Goal: Task Accomplishment & Management: Use online tool/utility

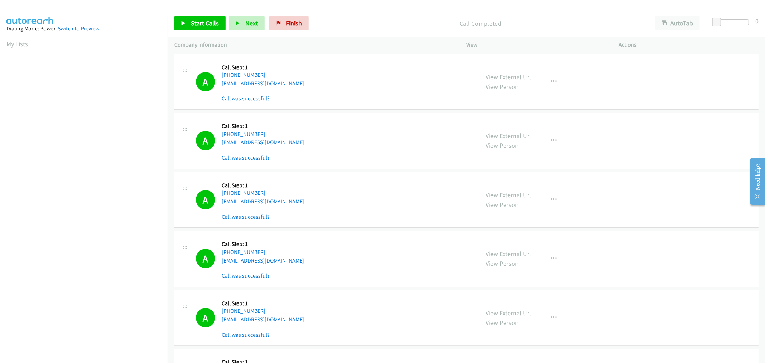
scroll to position [40, 0]
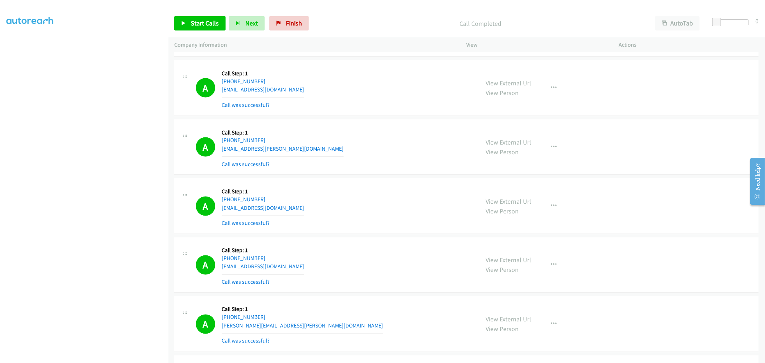
drag, startPoint x: 501, startPoint y: 86, endPoint x: 372, endPoint y: 22, distance: 144.3
click at [187, 26] on link "Start Calls" at bounding box center [199, 23] width 51 height 14
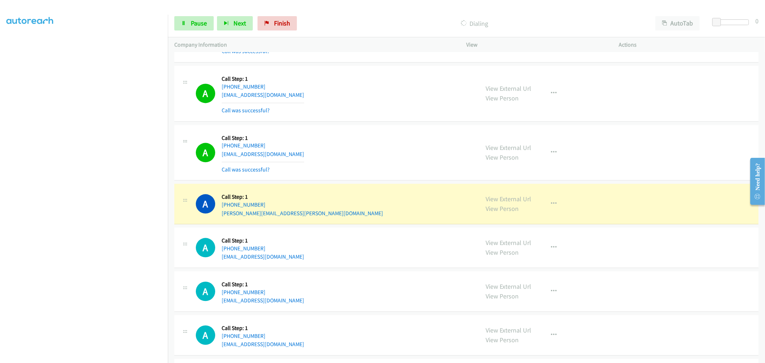
scroll to position [3729, 0]
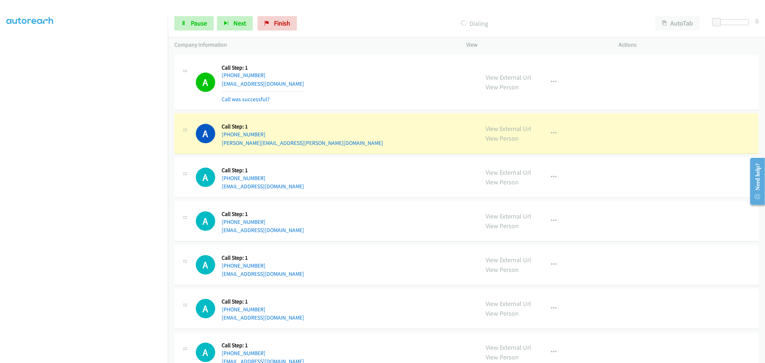
click at [368, 95] on div "A Callback Scheduled Call Step: 1 America/Los_Angeles [PHONE_NUMBER] [EMAIL_ADD…" at bounding box center [334, 82] width 277 height 43
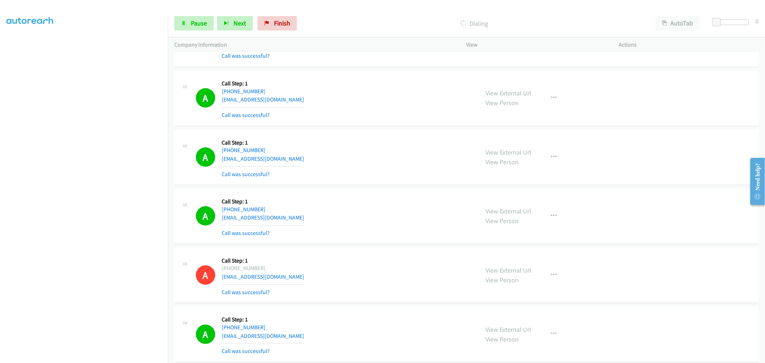
scroll to position [2535, 0]
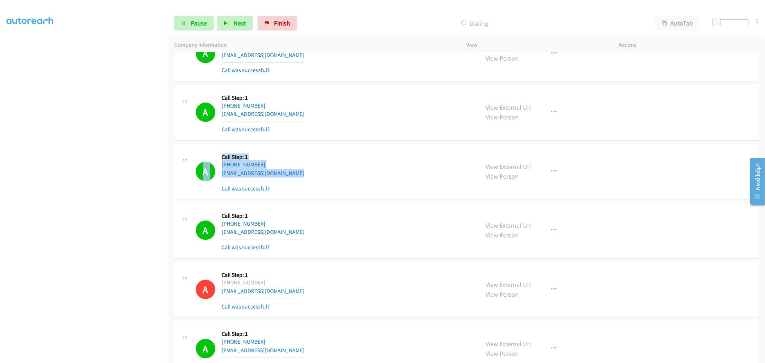
drag, startPoint x: 313, startPoint y: 179, endPoint x: 194, endPoint y: 167, distance: 120.4
click at [194, 167] on div "A Callback Scheduled Call Step: 1 America/New_York [PHONE_NUMBER] [EMAIL_ADDRES…" at bounding box center [327, 171] width 292 height 43
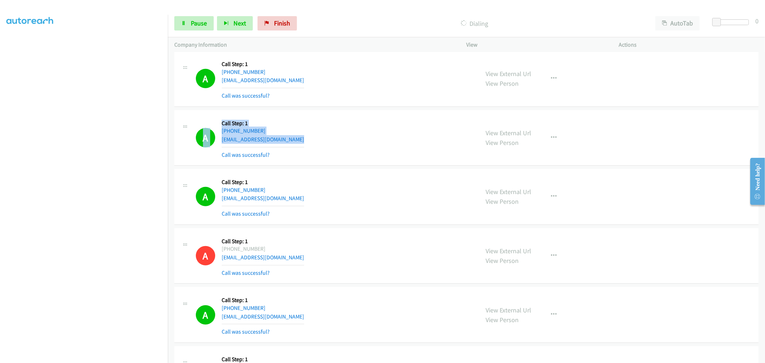
scroll to position [2614, 0]
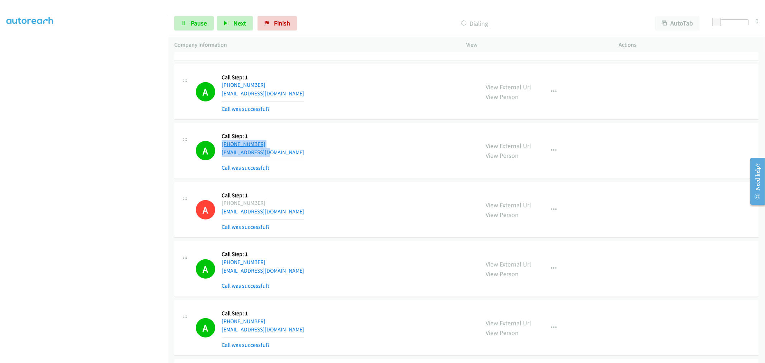
drag, startPoint x: 284, startPoint y: 156, endPoint x: 228, endPoint y: 144, distance: 57.2
click at [192, 138] on div "A Callback Scheduled Call Step: 1 America/New_York [PHONE_NUMBER] [EMAIL_ADDRES…" at bounding box center [327, 150] width 292 height 43
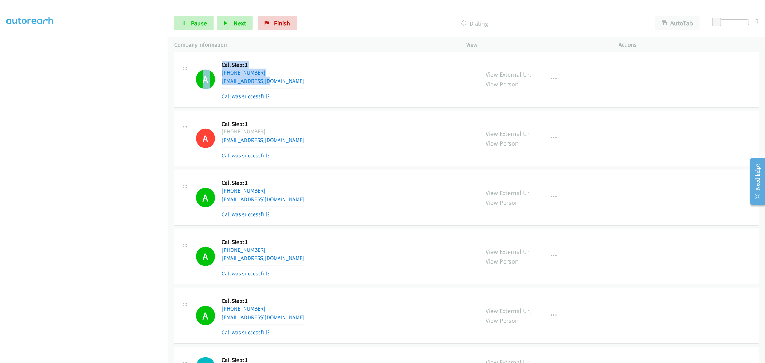
scroll to position [2694, 0]
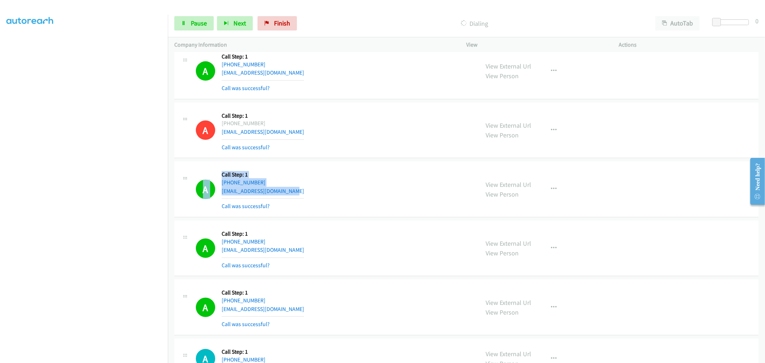
drag, startPoint x: 313, startPoint y: 195, endPoint x: 185, endPoint y: 179, distance: 128.6
click at [184, 179] on div "A Callback Scheduled Call Step: 1 [GEOGRAPHIC_DATA]/[GEOGRAPHIC_DATA] [PHONE_NU…" at bounding box center [327, 189] width 292 height 43
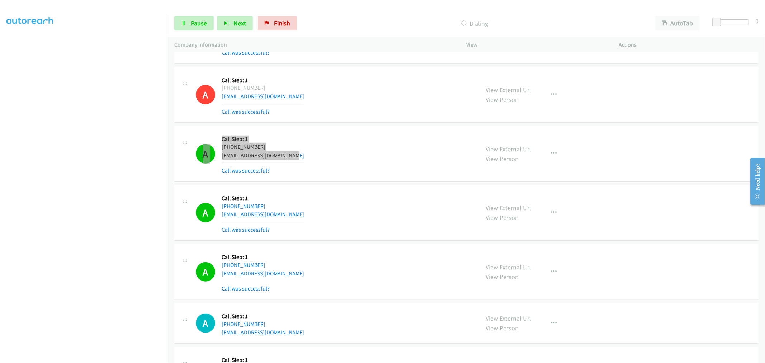
scroll to position [2773, 0]
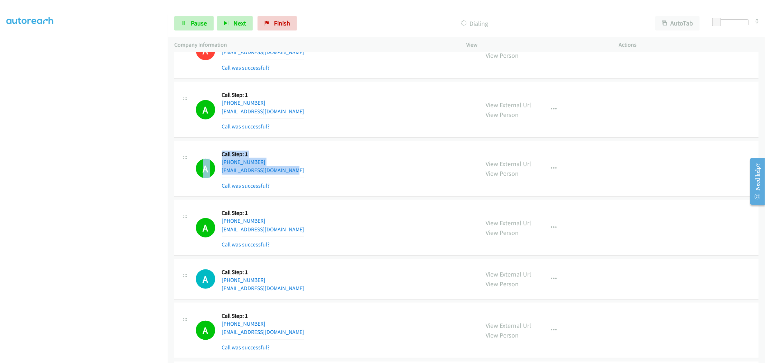
drag, startPoint x: 303, startPoint y: 173, endPoint x: 223, endPoint y: 153, distance: 82.3
click at [165, 34] on main "Start Calls Pause Next Finish Dialing AutoTab AutoTab 0 Company Information Inf…" at bounding box center [382, 17] width 765 height 34
click at [334, 164] on div "A Callback Scheduled Call Step: 1 America/New_York [PHONE_NUMBER] [EMAIL_ADDRES…" at bounding box center [334, 168] width 277 height 43
drag, startPoint x: 303, startPoint y: 173, endPoint x: 204, endPoint y: 157, distance: 100.9
click at [204, 157] on div "A Callback Scheduled Call Step: 1 America/New_York [PHONE_NUMBER] [EMAIL_ADDRES…" at bounding box center [334, 168] width 277 height 43
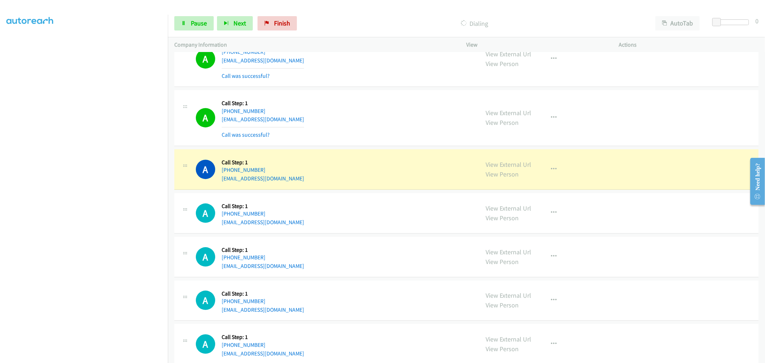
scroll to position [4168, 0]
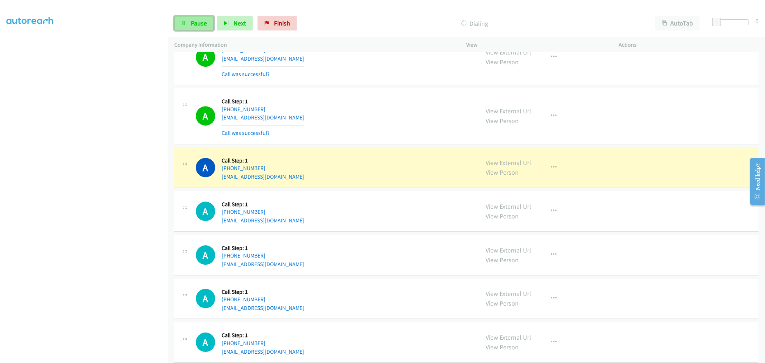
click at [202, 29] on link "Pause" at bounding box center [193, 23] width 39 height 14
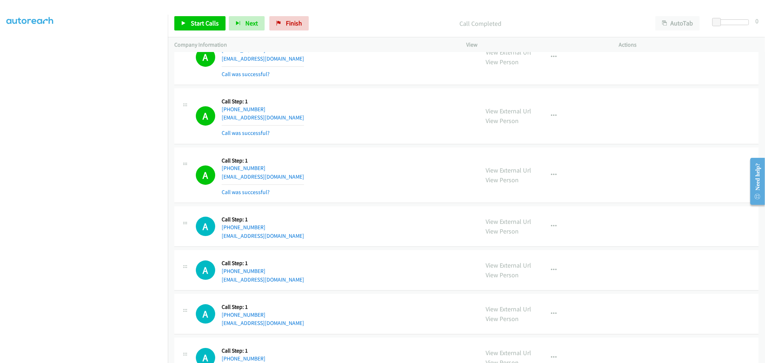
scroll to position [4088, 0]
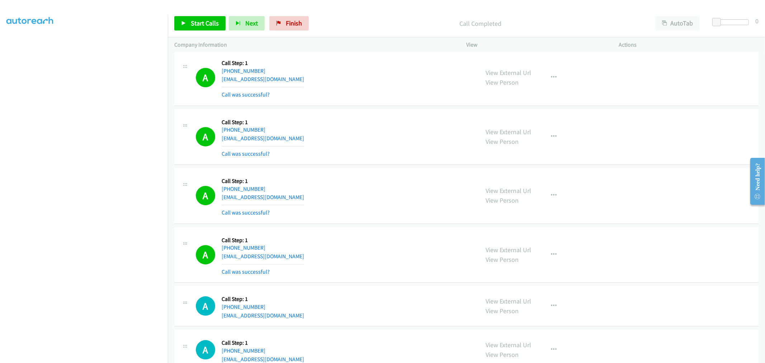
drag, startPoint x: 366, startPoint y: 166, endPoint x: 375, endPoint y: 176, distance: 13.9
click at [366, 165] on div "A Callback Scheduled Call Step: 1 America/Los_Angeles [PHONE_NUMBER] [EMAIL_ADD…" at bounding box center [466, 137] width 584 height 56
click at [363, 174] on div "A Callback Scheduled Call Step: 1 America/[GEOGRAPHIC_DATA] [PHONE_NUMBER] [EMA…" at bounding box center [466, 196] width 584 height 56
click at [328, 190] on div "A Callback Scheduled Call Step: 1 America/[GEOGRAPHIC_DATA] [PHONE_NUMBER] [EMA…" at bounding box center [334, 195] width 277 height 43
drag, startPoint x: 206, startPoint y: 16, endPoint x: 336, endPoint y: 111, distance: 160.6
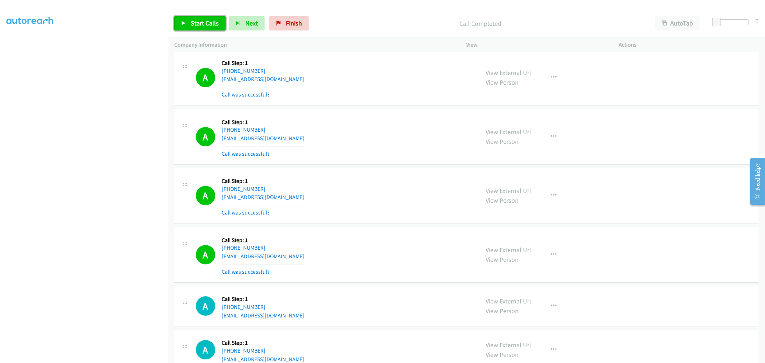
click at [206, 16] on link "Start Calls" at bounding box center [199, 23] width 51 height 14
click at [393, 141] on div "A Callback Scheduled Call Step: 1 America/Los_Angeles [PHONE_NUMBER] [EMAIL_ADD…" at bounding box center [334, 136] width 277 height 43
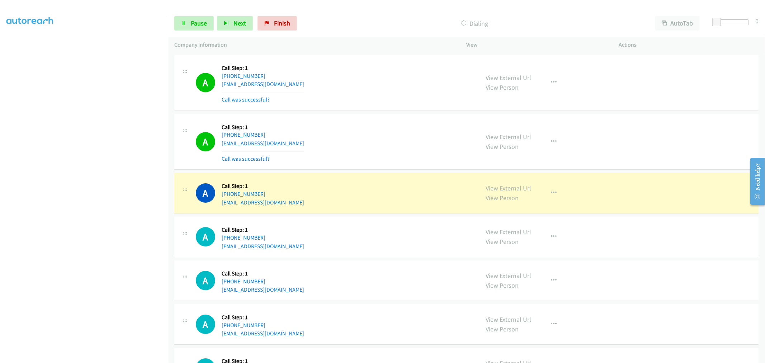
scroll to position [4247, 0]
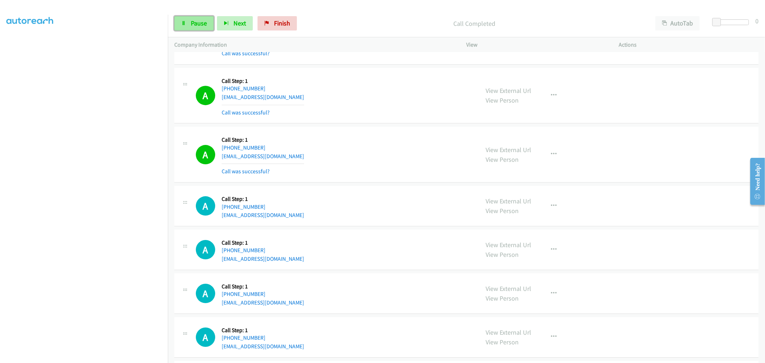
click at [198, 22] on span "Pause" at bounding box center [199, 23] width 16 height 8
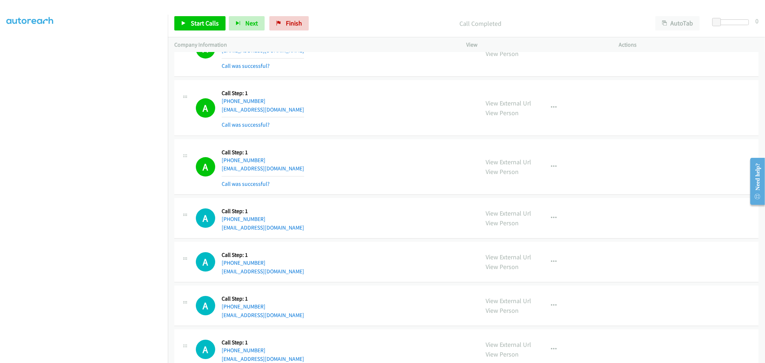
scroll to position [4358, 0]
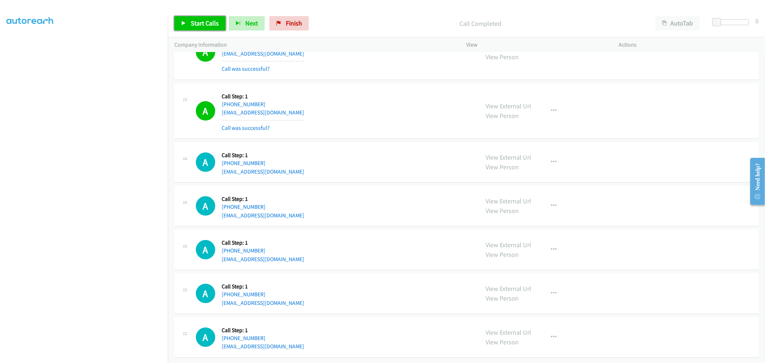
click at [217, 28] on link "Start Calls" at bounding box center [199, 23] width 51 height 14
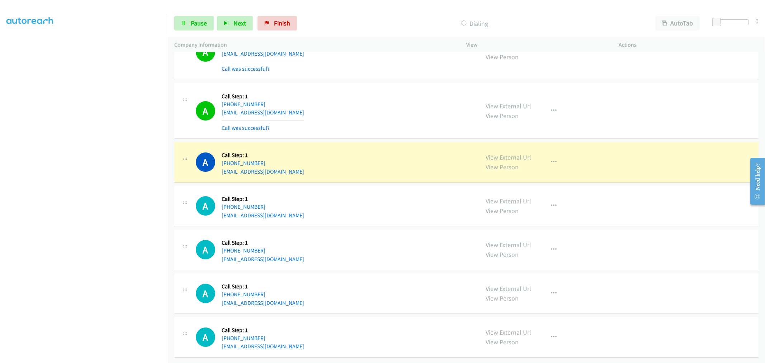
click at [342, 186] on div "A Callback Scheduled Call Step: 1 America/New_York [PHONE_NUMBER] [EMAIL_ADDRES…" at bounding box center [466, 206] width 584 height 41
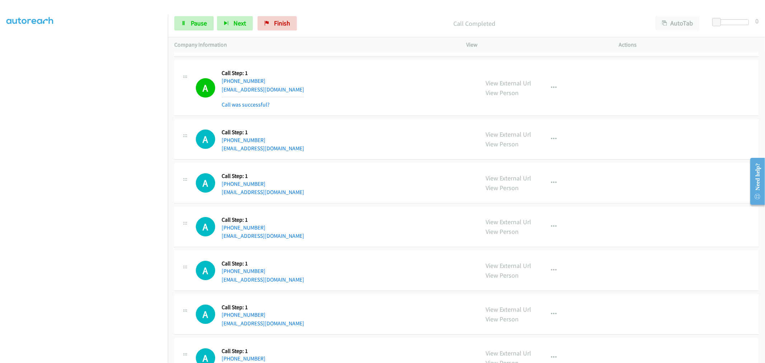
scroll to position [4318, 0]
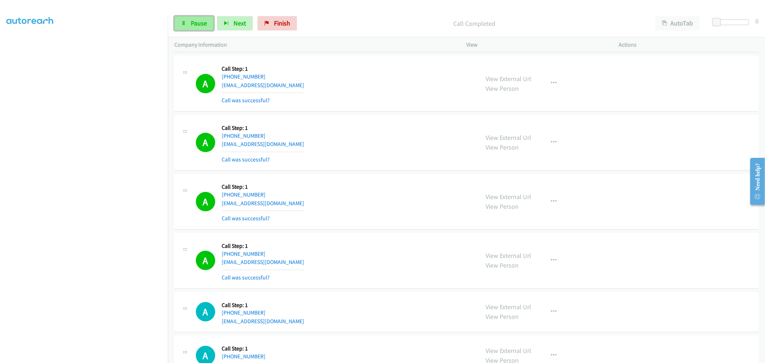
click at [199, 24] on span "Pause" at bounding box center [199, 23] width 16 height 8
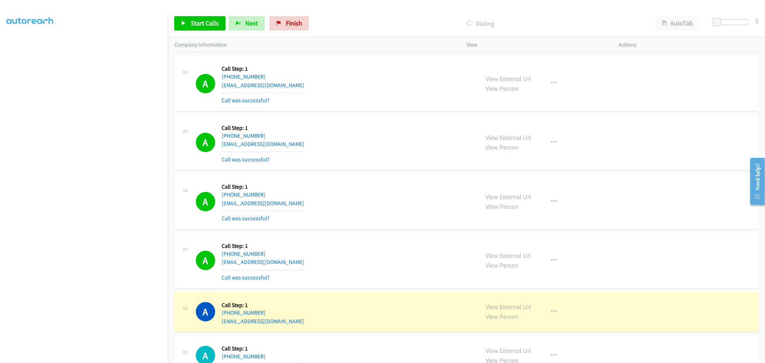
scroll to position [4437, 0]
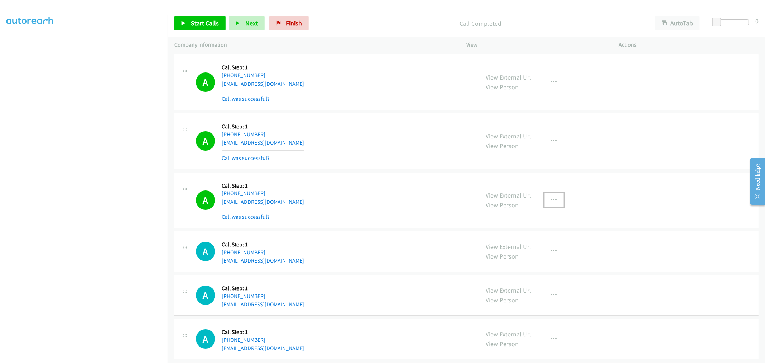
click at [545, 203] on button "button" at bounding box center [553, 200] width 19 height 14
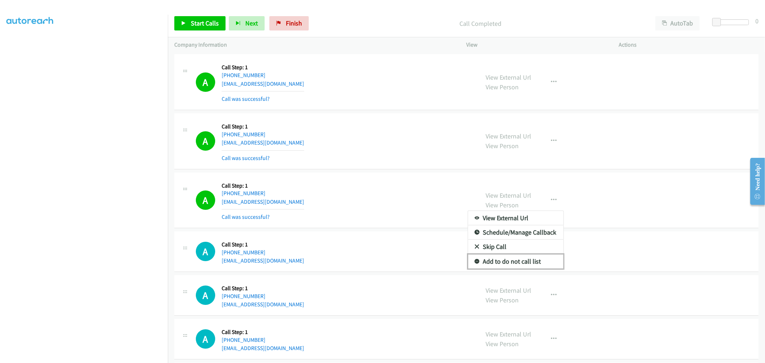
click at [501, 266] on link "Add to do not call list" at bounding box center [515, 261] width 95 height 14
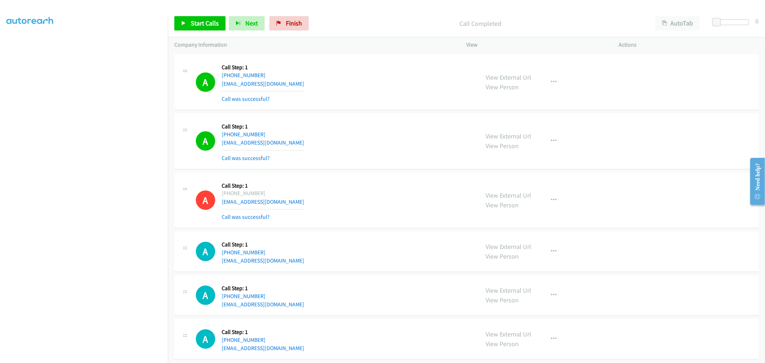
click at [383, 116] on div "A Callback Scheduled Call Step: 1 America/New_York [PHONE_NUMBER] [EMAIL_ADDRES…" at bounding box center [466, 141] width 584 height 56
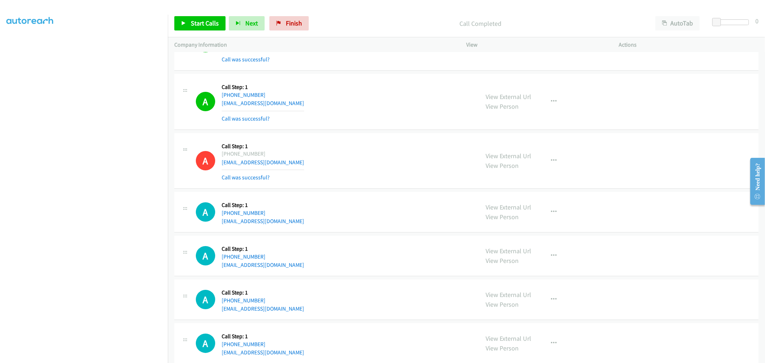
scroll to position [4478, 0]
click at [204, 19] on link "Start Calls" at bounding box center [199, 23] width 51 height 14
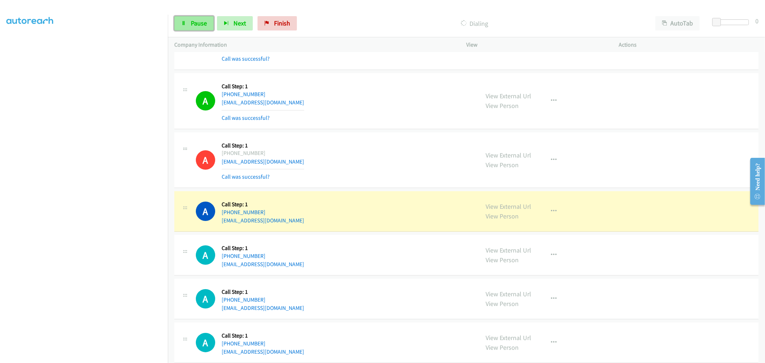
click at [201, 22] on span "Pause" at bounding box center [199, 23] width 16 height 8
click at [303, 119] on div "A Callback Scheduled Call Step: 1 America/New_York [PHONE_NUMBER] [EMAIL_ADDRES…" at bounding box center [334, 101] width 277 height 43
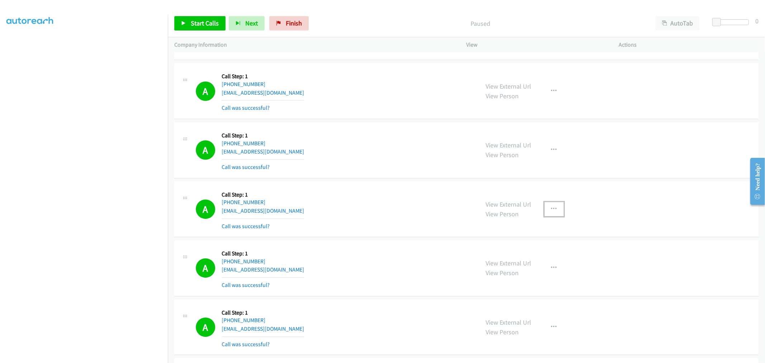
click at [551, 210] on icon "button" at bounding box center [554, 209] width 6 height 6
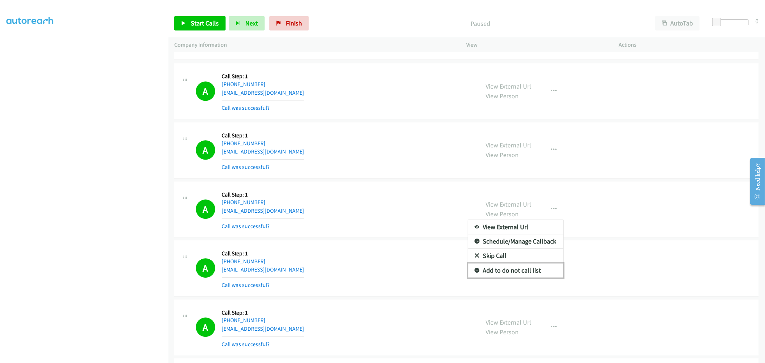
click at [521, 274] on link "Add to do not call list" at bounding box center [515, 270] width 95 height 14
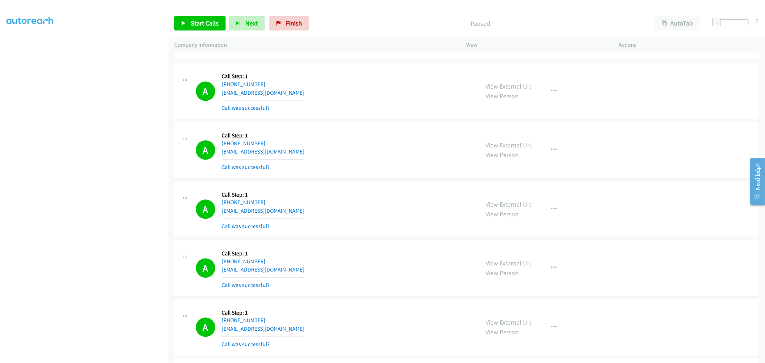
click at [422, 190] on div "A Callback Scheduled Call Step: 1 America/Los_Angeles [PHONE_NUMBER] [EMAIL_ADD…" at bounding box center [334, 209] width 277 height 43
drag, startPoint x: 214, startPoint y: 20, endPoint x: 222, endPoint y: 33, distance: 14.3
click at [214, 20] on span "Start Calls" at bounding box center [205, 23] width 28 height 8
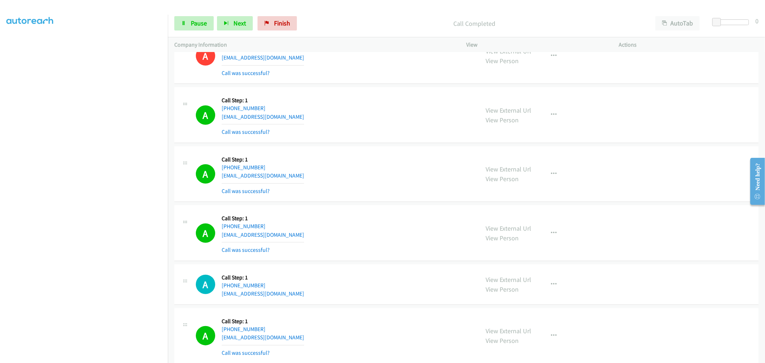
scroll to position [2754, 0]
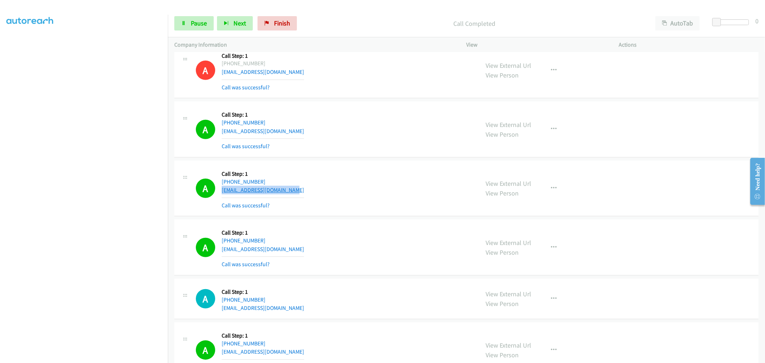
drag, startPoint x: 299, startPoint y: 193, endPoint x: 221, endPoint y: 193, distance: 78.2
click at [221, 193] on div "A Callback Scheduled Call Step: 1 America/New_York [PHONE_NUMBER] [EMAIL_ADDRES…" at bounding box center [334, 188] width 277 height 43
copy link "[EMAIL_ADDRESS][DOMAIN_NAME]"
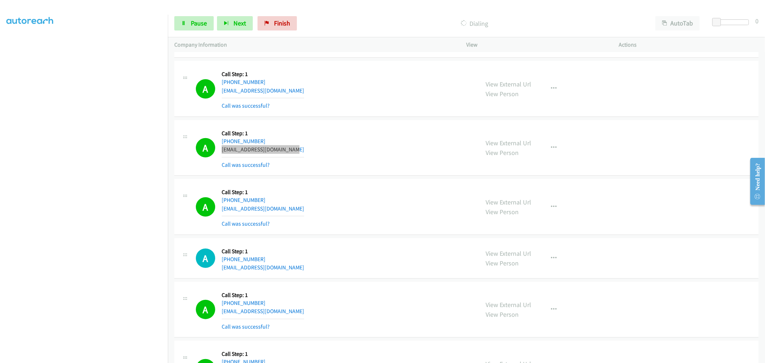
scroll to position [2833, 0]
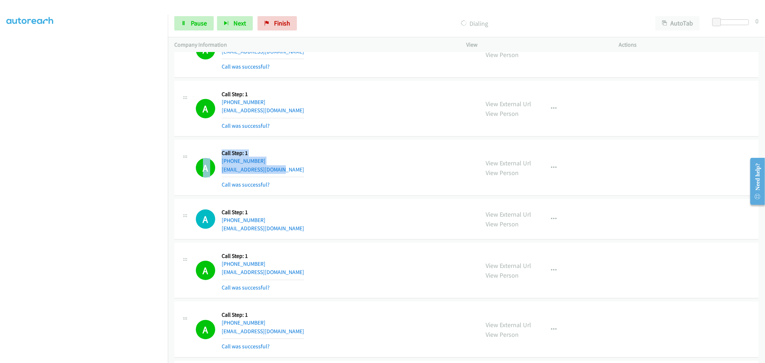
drag, startPoint x: 287, startPoint y: 173, endPoint x: 202, endPoint y: 162, distance: 85.3
click at [196, 162] on div "A Callback Scheduled Call Step: 1 [GEOGRAPHIC_DATA]/[GEOGRAPHIC_DATA] [PHONE_NU…" at bounding box center [334, 167] width 277 height 43
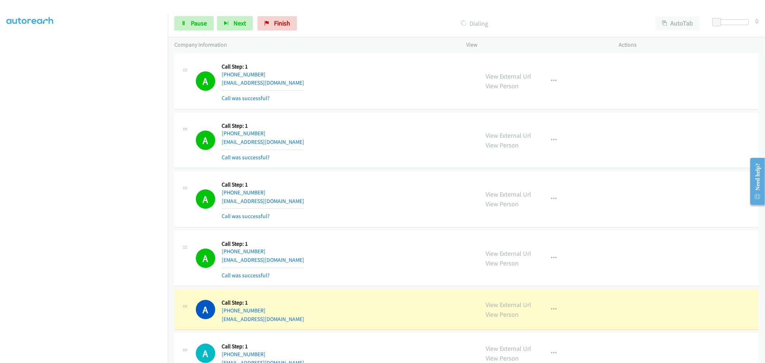
scroll to position [4705, 0]
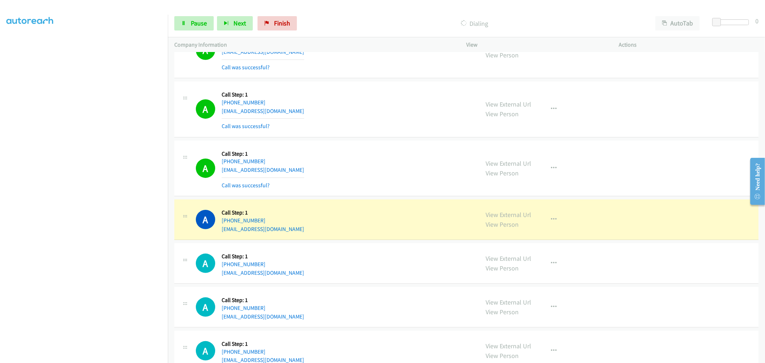
drag, startPoint x: 503, startPoint y: 219, endPoint x: 402, endPoint y: 180, distance: 108.5
click at [402, 180] on div "A Callback Scheduled Call Step: 1 [GEOGRAPHIC_DATA]/[GEOGRAPHIC_DATA] [PHONE_NU…" at bounding box center [334, 168] width 277 height 43
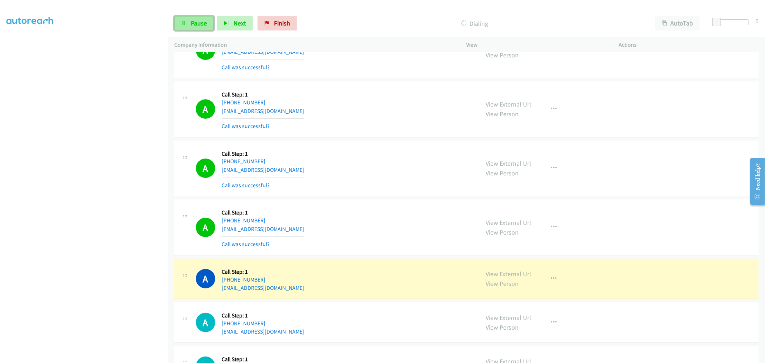
click at [194, 24] on span "Pause" at bounding box center [199, 23] width 16 height 8
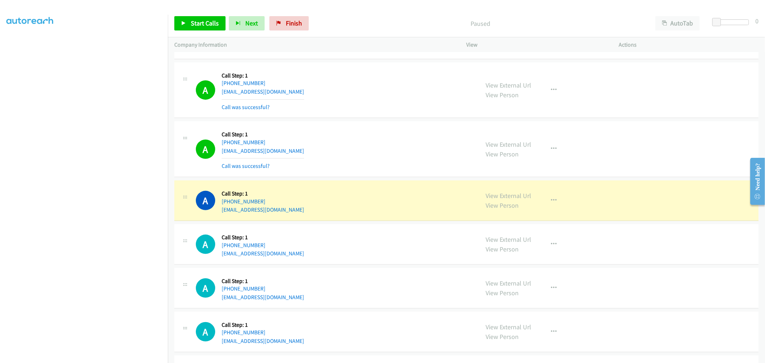
scroll to position [4785, 0]
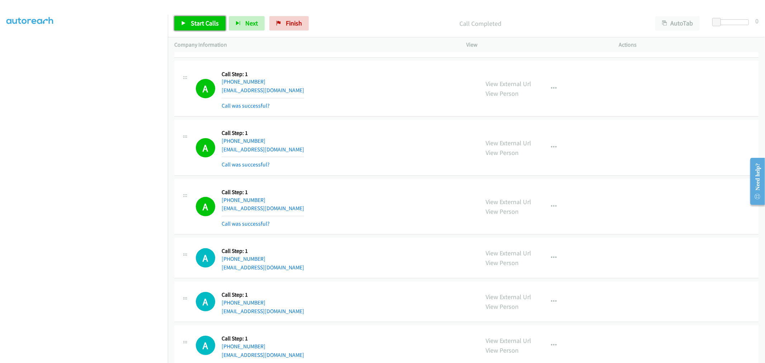
click at [191, 24] on span "Start Calls" at bounding box center [205, 23] width 28 height 8
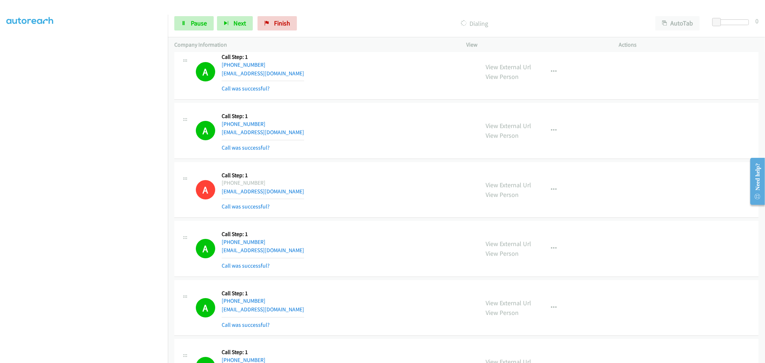
scroll to position [4506, 0]
click at [417, 99] on div "A Callback Scheduled Call Step: 1 America/New_York [PHONE_NUMBER] [EMAIL_ADDRES…" at bounding box center [466, 72] width 584 height 56
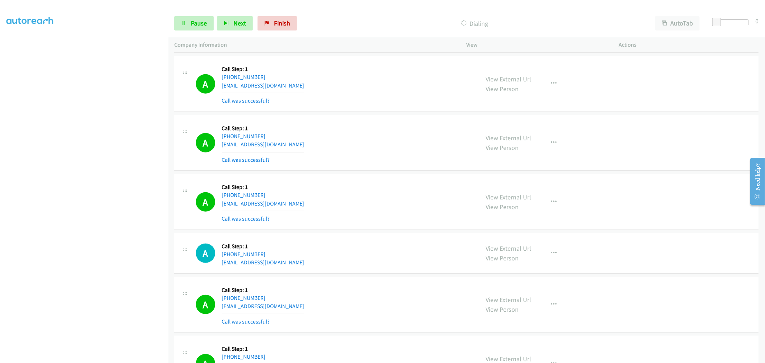
scroll to position [2879, 0]
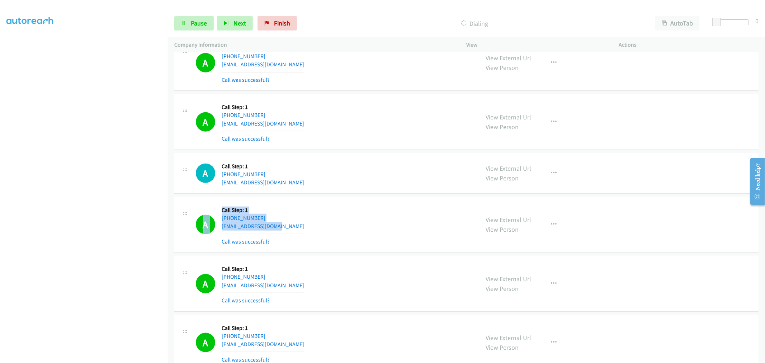
drag, startPoint x: 259, startPoint y: 220, endPoint x: 181, endPoint y: 216, distance: 77.9
click at [182, 216] on div "A Callback Scheduled Call Step: 1 America/Los_Angeles [PHONE_NUMBER] [EMAIL_ADD…" at bounding box center [327, 224] width 292 height 43
drag, startPoint x: 502, startPoint y: 221, endPoint x: 405, endPoint y: 125, distance: 136.4
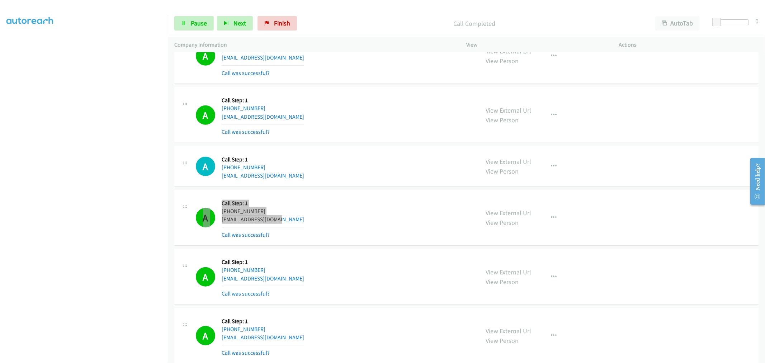
scroll to position [2959, 0]
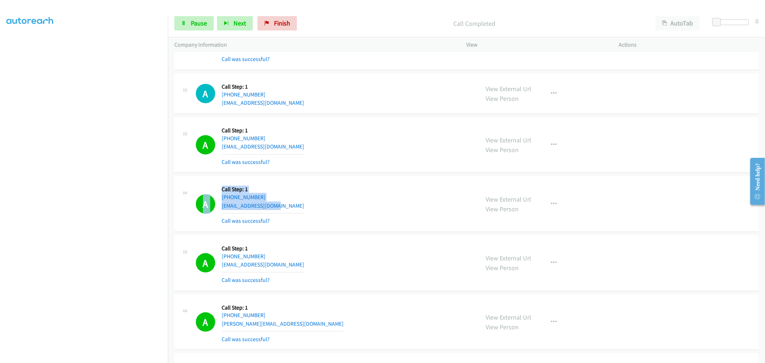
drag, startPoint x: 277, startPoint y: 206, endPoint x: 196, endPoint y: 191, distance: 82.4
click at [196, 191] on div "A Callback Scheduled Call Step: 1 America/New_York [PHONE_NUMBER] [EMAIL_ADDRES…" at bounding box center [334, 203] width 277 height 43
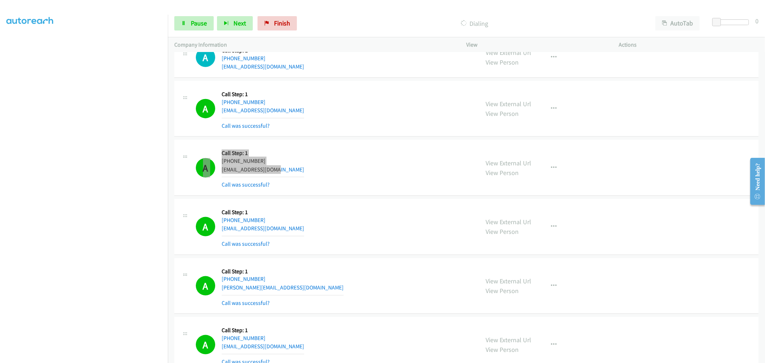
scroll to position [3038, 0]
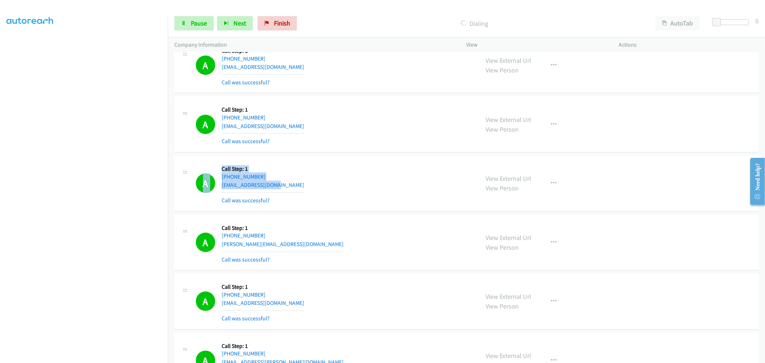
drag, startPoint x: 288, startPoint y: 187, endPoint x: 194, endPoint y: 179, distance: 93.9
click at [194, 179] on div "A Callback Scheduled Call Step: 1 America/New_York [PHONE_NUMBER] [EMAIL_ADDRES…" at bounding box center [327, 183] width 292 height 43
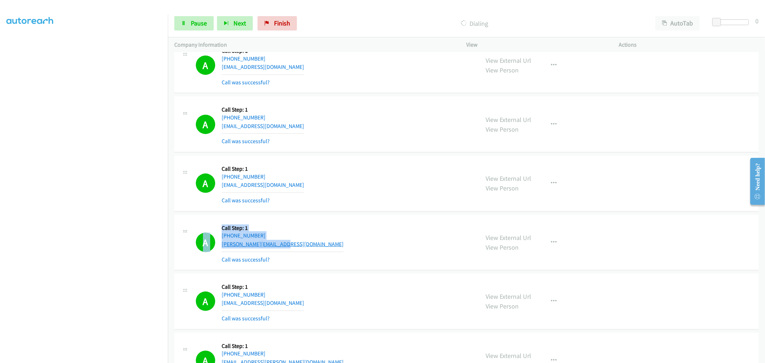
drag, startPoint x: 205, startPoint y: 238, endPoint x: 258, endPoint y: 242, distance: 53.6
click at [188, 236] on div "A Callback Scheduled Call Step: 1 America/New_York [PHONE_NUMBER] [PERSON_NAME]…" at bounding box center [327, 242] width 292 height 43
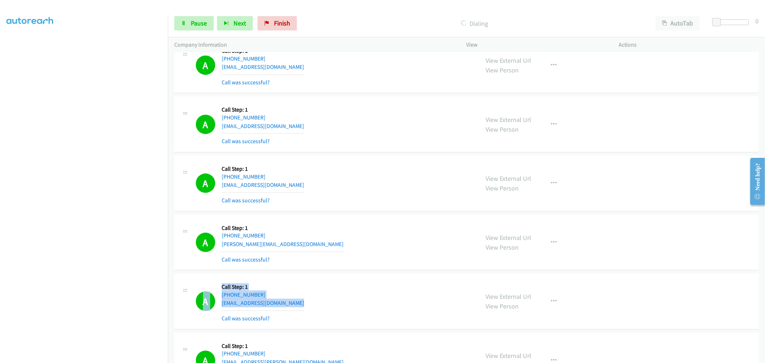
drag, startPoint x: 325, startPoint y: 309, endPoint x: 207, endPoint y: 288, distance: 119.8
click at [200, 287] on div "A Callback Scheduled Call Step: 1 America/New_York [PHONE_NUMBER] [EMAIL_ADDRES…" at bounding box center [334, 301] width 277 height 43
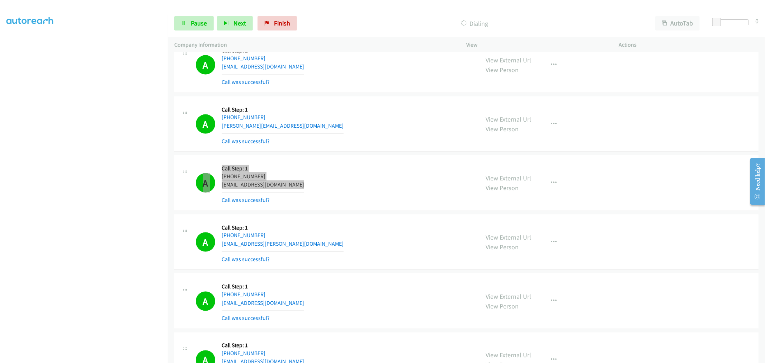
scroll to position [3198, 0]
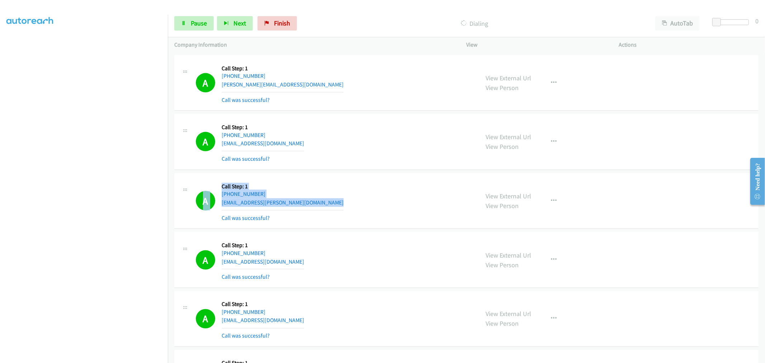
drag, startPoint x: 289, startPoint y: 209, endPoint x: 191, endPoint y: 193, distance: 98.5
click at [191, 193] on div "A Callback Scheduled Call Step: 1 America/New_York [PHONE_NUMBER] [EMAIL_ADDRES…" at bounding box center [327, 201] width 292 height 43
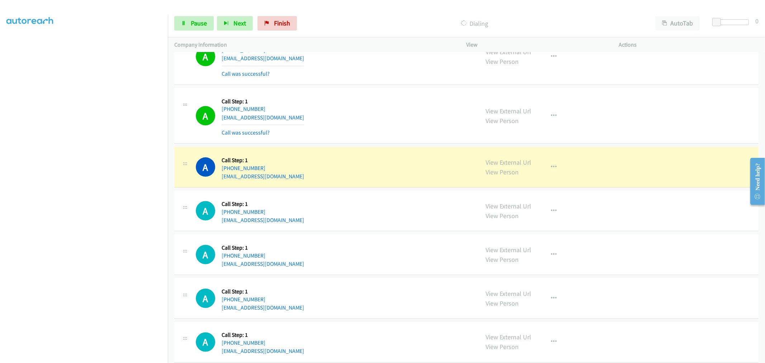
scroll to position [5419, 0]
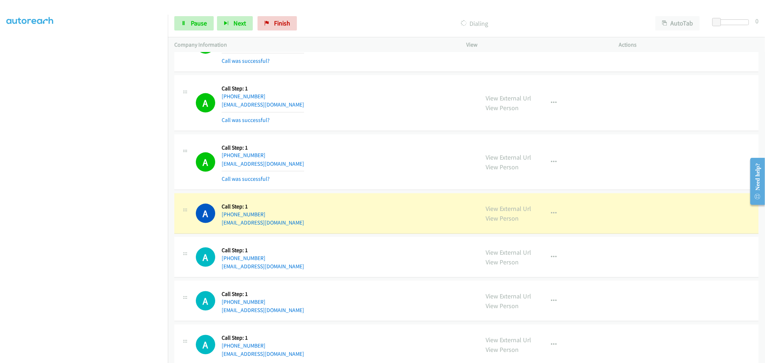
drag, startPoint x: 498, startPoint y: 209, endPoint x: 447, endPoint y: 181, distance: 58.1
click at [194, 17] on link "Pause" at bounding box center [193, 23] width 39 height 14
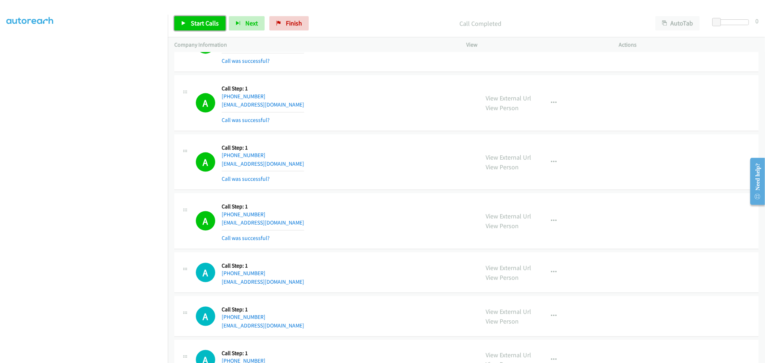
click at [202, 20] on span "Start Calls" at bounding box center [205, 23] width 28 height 8
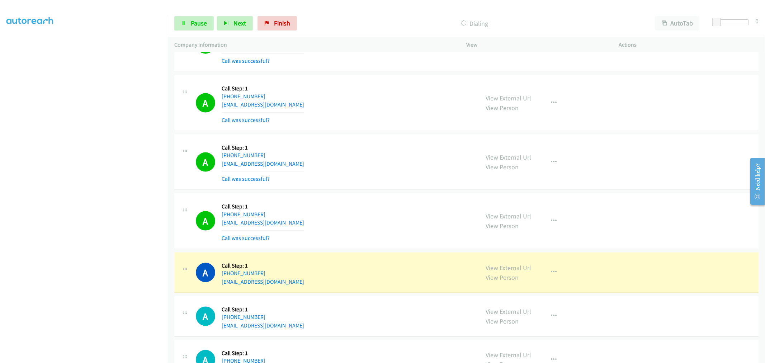
click at [388, 163] on div "A Callback Scheduled Call Step: 1 [GEOGRAPHIC_DATA]/[GEOGRAPHIC_DATA] [PHONE_NU…" at bounding box center [334, 162] width 277 height 43
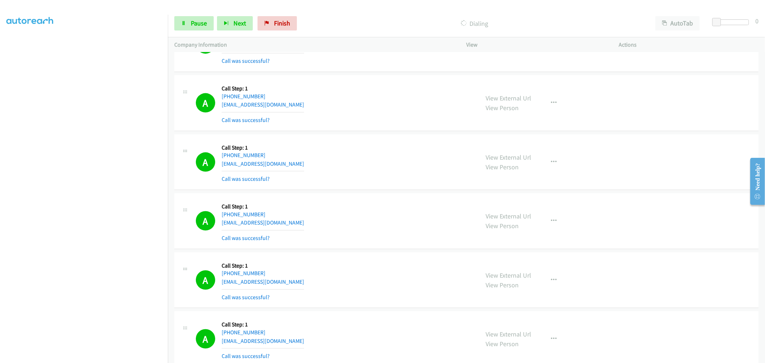
click at [410, 203] on div "A Callback Scheduled Call Step: 1 America/New_York [PHONE_NUMBER] [EMAIL_ADDRES…" at bounding box center [334, 221] width 277 height 43
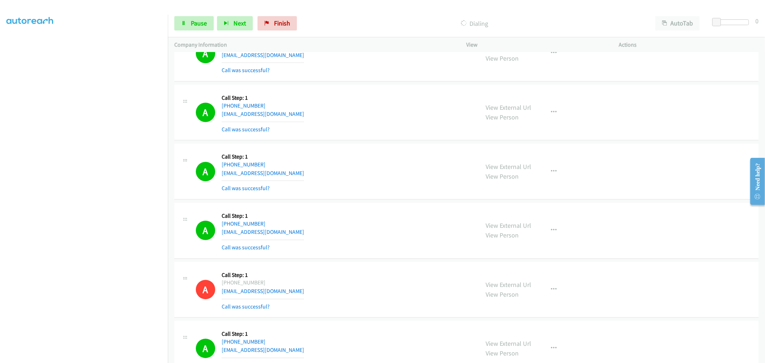
scroll to position [3878, 0]
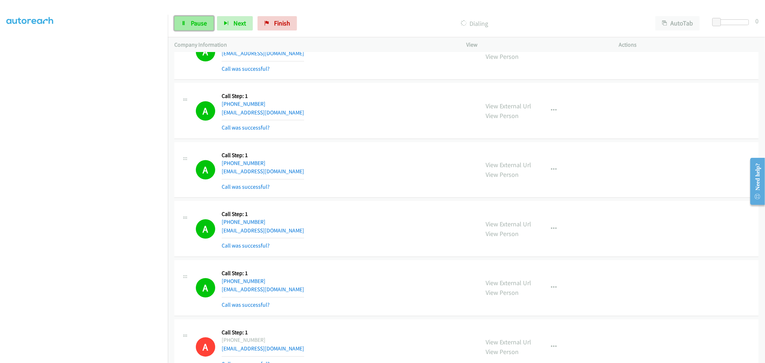
click at [198, 24] on span "Pause" at bounding box center [199, 23] width 16 height 8
click at [364, 163] on div "A Callback Scheduled Call Step: 1 America/Los_Angeles [PHONE_NUMBER] [EMAIL_ADD…" at bounding box center [334, 169] width 277 height 43
click at [464, 211] on div "A Callback Scheduled Call Step: 1 America/New_York [PHONE_NUMBER] [EMAIL_ADDRES…" at bounding box center [334, 228] width 277 height 43
click at [366, 144] on div "A Callback Scheduled Call Step: 1 America/Los_Angeles [PHONE_NUMBER] [EMAIL_ADD…" at bounding box center [466, 170] width 584 height 56
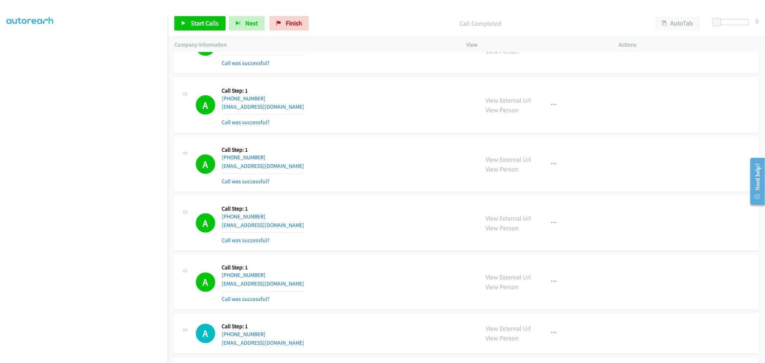
scroll to position [5600, 0]
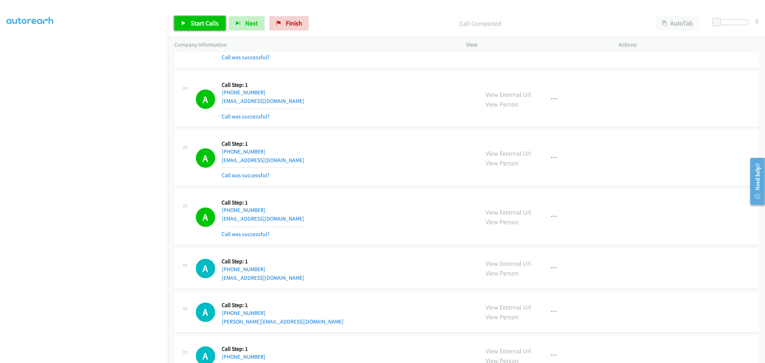
drag, startPoint x: 203, startPoint y: 26, endPoint x: 196, endPoint y: 0, distance: 26.9
click at [203, 26] on span "Start Calls" at bounding box center [205, 23] width 28 height 8
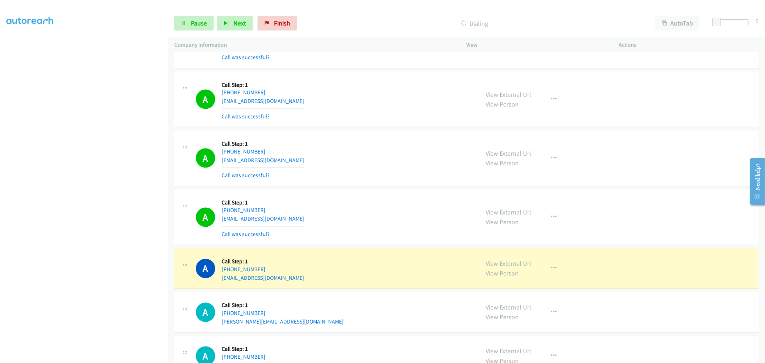
click at [393, 167] on div "A Callback Scheduled Call Step: 1 America/New_York [PHONE_NUMBER] [EMAIL_ADDRES…" at bounding box center [334, 158] width 277 height 43
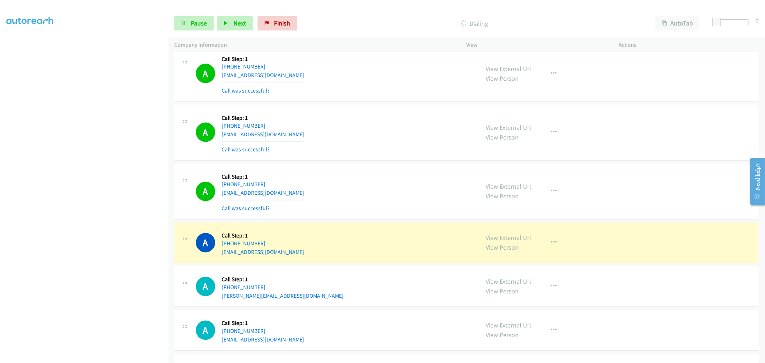
scroll to position [5640, 0]
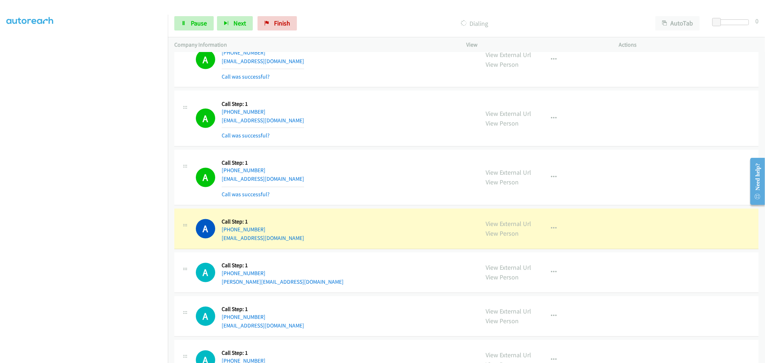
click at [391, 152] on td "A Callback Scheduled Call Step: 1 [GEOGRAPHIC_DATA]/[GEOGRAPHIC_DATA] [PHONE_NU…" at bounding box center [466, 177] width 597 height 59
click at [196, 23] on span "Pause" at bounding box center [199, 23] width 16 height 8
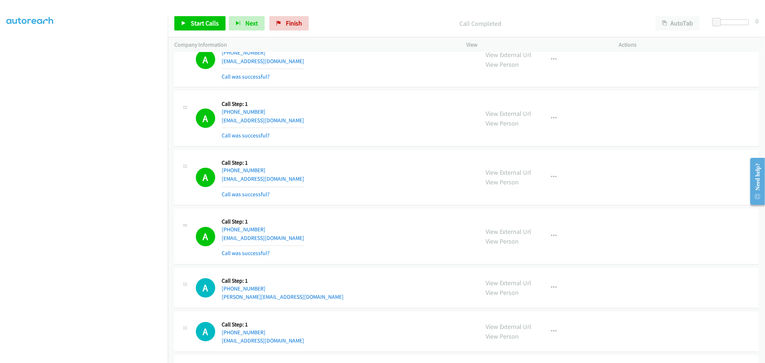
drag, startPoint x: 494, startPoint y: 119, endPoint x: 453, endPoint y: 91, distance: 50.0
click at [212, 27] on span "Start Calls" at bounding box center [205, 23] width 28 height 8
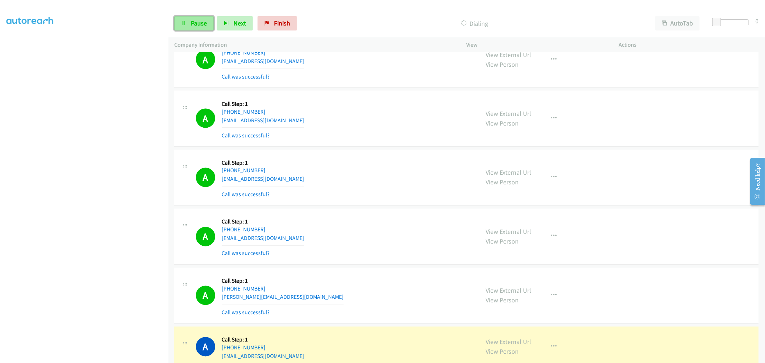
click at [194, 20] on span "Pause" at bounding box center [199, 23] width 16 height 8
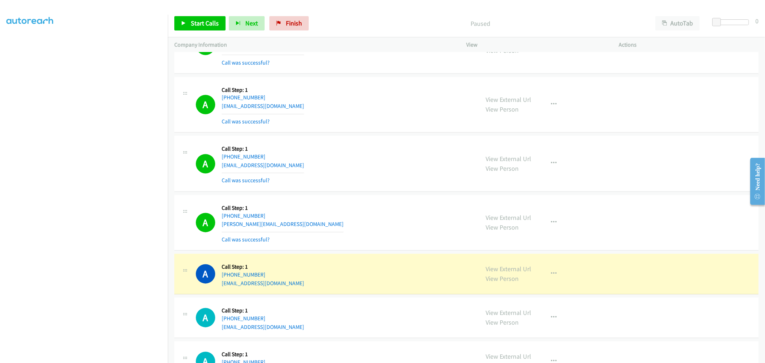
scroll to position [5719, 0]
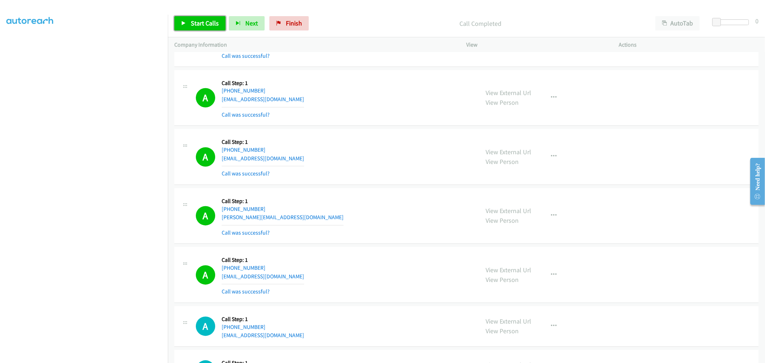
click at [189, 22] on link "Start Calls" at bounding box center [199, 23] width 51 height 14
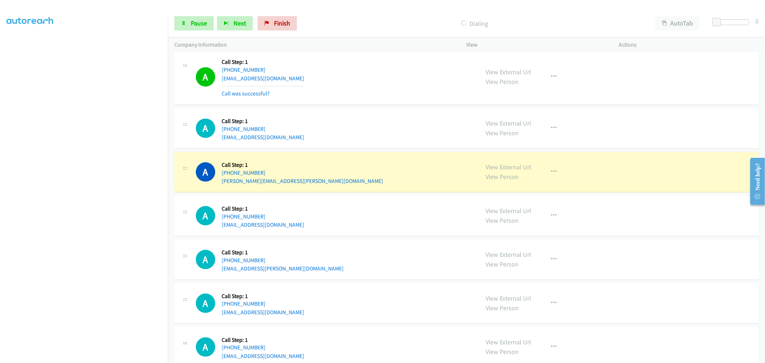
scroll to position [5919, 0]
click at [193, 25] on span "Pause" at bounding box center [199, 23] width 16 height 8
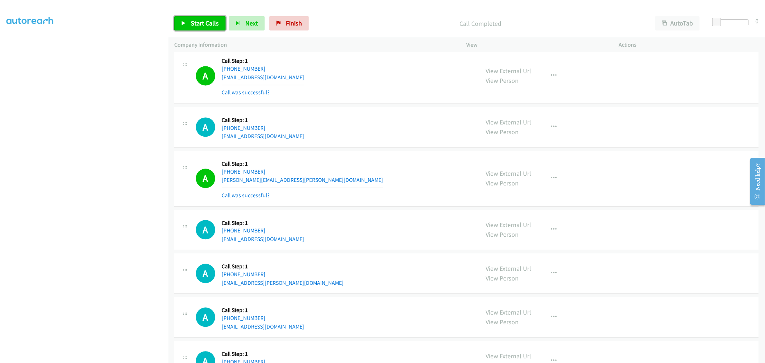
click at [187, 19] on link "Start Calls" at bounding box center [199, 23] width 51 height 14
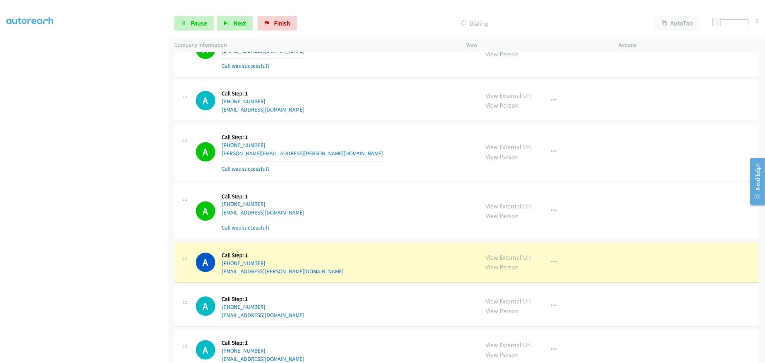
scroll to position [5959, 0]
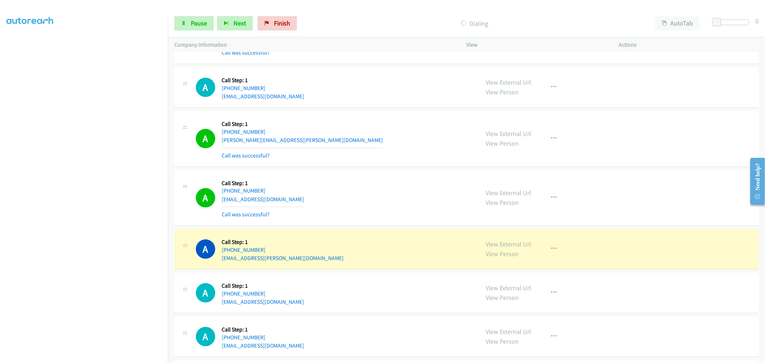
drag, startPoint x: 503, startPoint y: 248, endPoint x: 365, endPoint y: 128, distance: 182.7
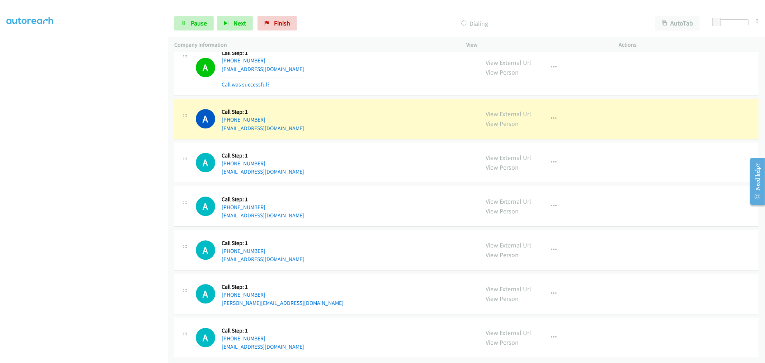
scroll to position [6217, 0]
click at [370, 86] on div "A Callback Scheduled Call Step: 1 America/New_York [PHONE_NUMBER] [EMAIL_ADDRES…" at bounding box center [466, 68] width 584 height 56
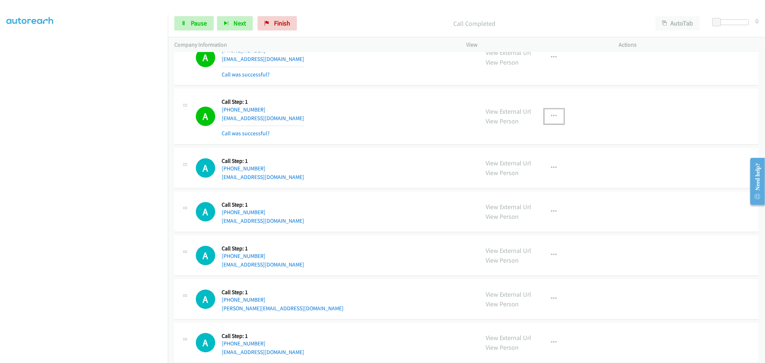
click at [551, 119] on icon "button" at bounding box center [554, 116] width 6 height 6
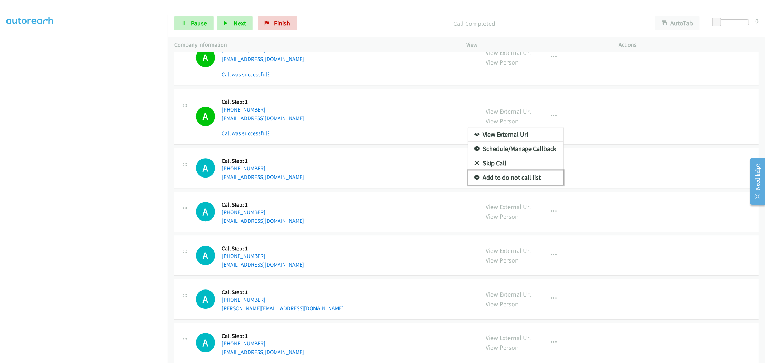
click at [513, 185] on link "Add to do not call list" at bounding box center [515, 177] width 95 height 14
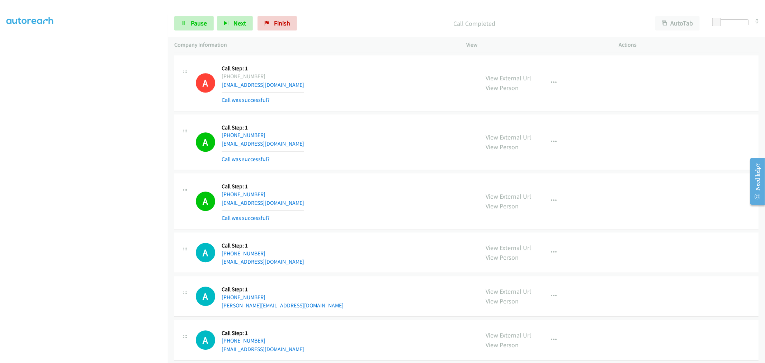
scroll to position [6296, 0]
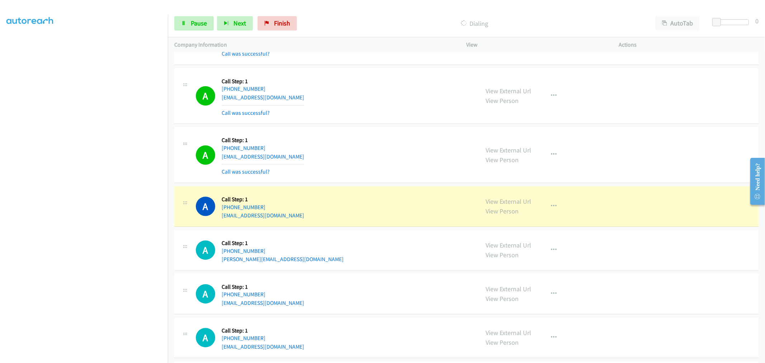
click at [381, 129] on td "A Callback Scheduled Call Step: 1 America/New_York [PHONE_NUMBER] [EMAIL_ADDRES…" at bounding box center [466, 154] width 597 height 59
click at [382, 129] on td "A Callback Scheduled Call Step: 1 America/New_York [PHONE_NUMBER] [EMAIL_ADDRES…" at bounding box center [466, 154] width 597 height 59
click at [383, 124] on div "A Callback Scheduled Call Step: 1 America/New_York [PHONE_NUMBER] [EMAIL_ADDRES…" at bounding box center [466, 96] width 584 height 56
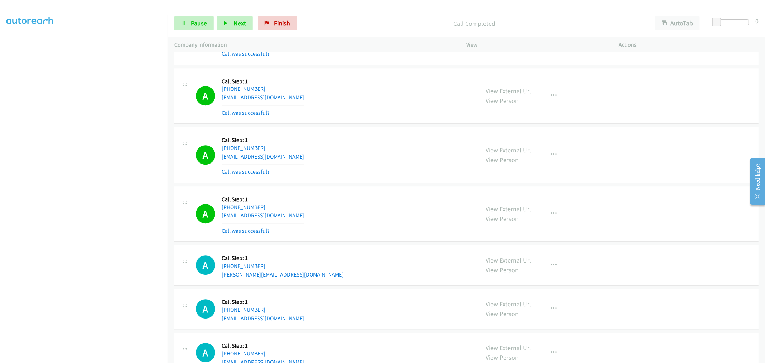
click at [369, 125] on td "A Callback Scheduled Call Step: 1 America/New_York [PHONE_NUMBER] [EMAIL_ADDRES…" at bounding box center [466, 95] width 597 height 59
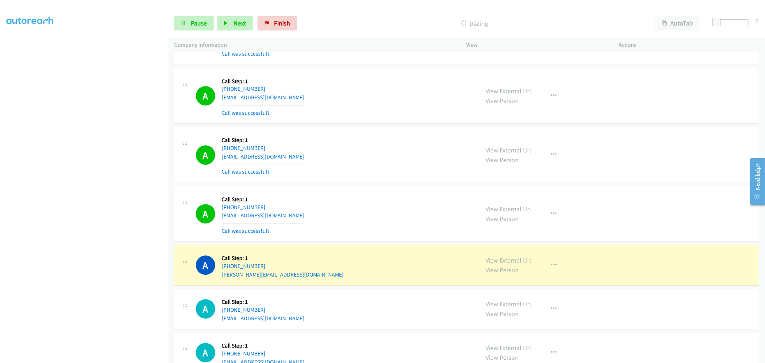
click at [390, 183] on div "A Callback Scheduled Call Step: 1 America/New_York [PHONE_NUMBER] [EMAIL_ADDRES…" at bounding box center [466, 155] width 584 height 56
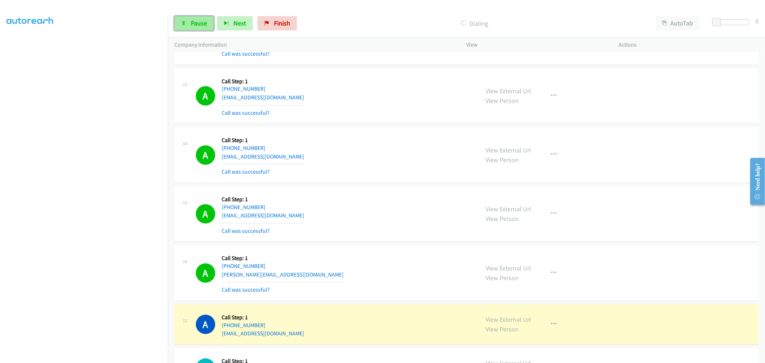
drag, startPoint x: 185, startPoint y: 22, endPoint x: 190, endPoint y: 30, distance: 9.5
click at [185, 22] on icon at bounding box center [183, 23] width 5 height 5
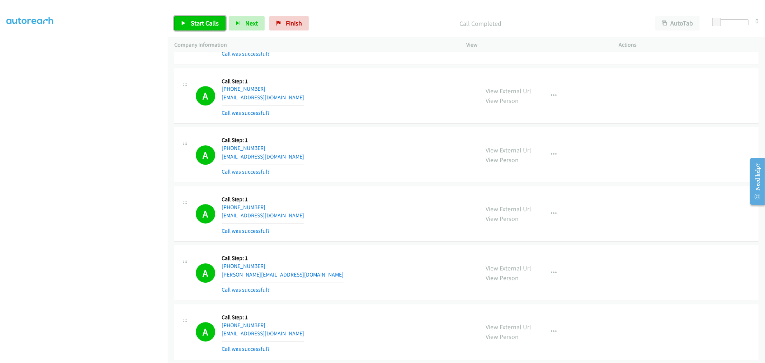
drag, startPoint x: 202, startPoint y: 22, endPoint x: 209, endPoint y: 0, distance: 22.8
click at [202, 22] on span "Start Calls" at bounding box center [205, 23] width 28 height 8
click at [368, 166] on div "A Callback Scheduled Call Step: 1 America/New_York [PHONE_NUMBER] [EMAIL_ADDRES…" at bounding box center [334, 154] width 277 height 43
click at [350, 176] on div "A Callback Scheduled Call Step: 1 America/New_York [PHONE_NUMBER] [EMAIL_ADDRES…" at bounding box center [334, 154] width 277 height 43
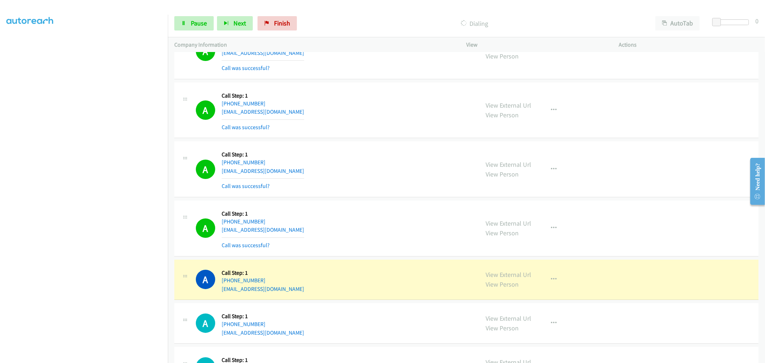
scroll to position [6814, 0]
drag, startPoint x: 499, startPoint y: 276, endPoint x: 428, endPoint y: 151, distance: 144.2
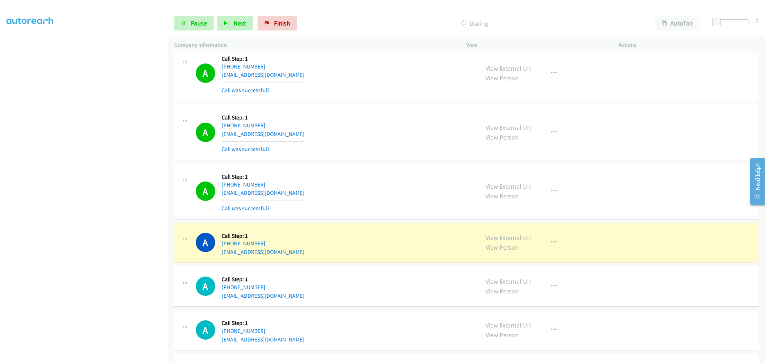
scroll to position [6934, 0]
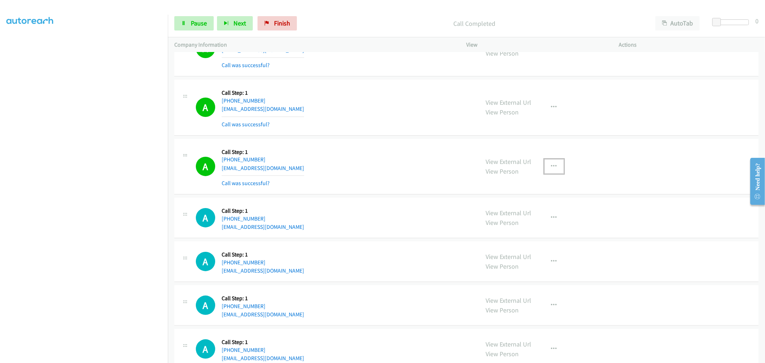
click at [555, 171] on button "button" at bounding box center [553, 166] width 19 height 14
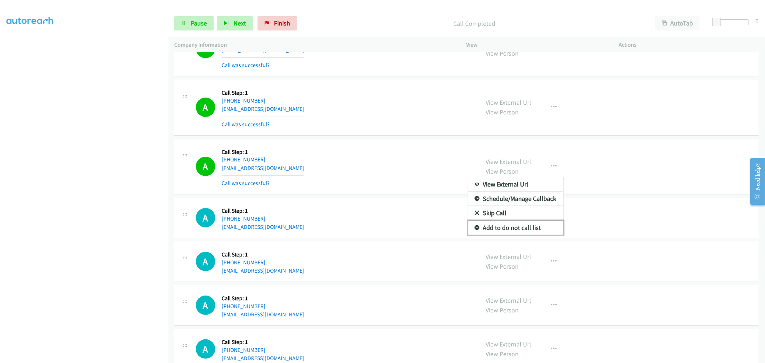
drag, startPoint x: 513, startPoint y: 232, endPoint x: 386, endPoint y: 85, distance: 194.0
click at [513, 232] on link "Add to do not call list" at bounding box center [515, 227] width 95 height 14
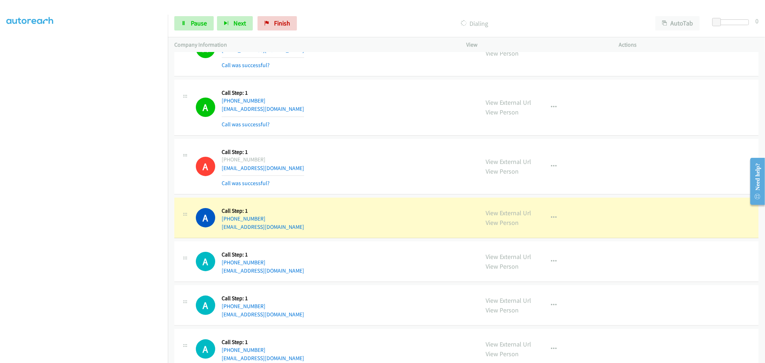
click at [372, 163] on div "A Callback Scheduled Call Step: 1 America/Los_Angeles [PHONE_NUMBER] [EMAIL_ADD…" at bounding box center [334, 166] width 277 height 43
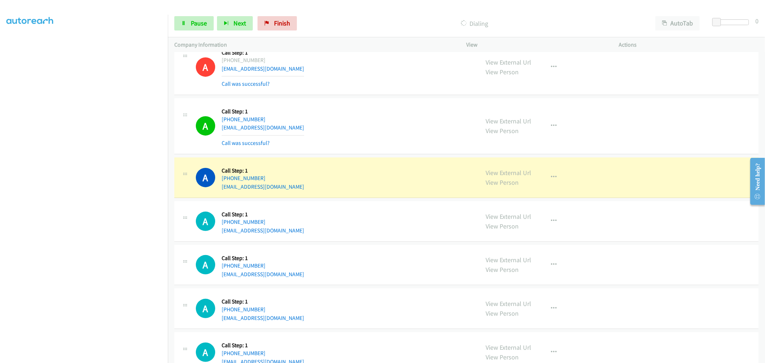
scroll to position [7093, 0]
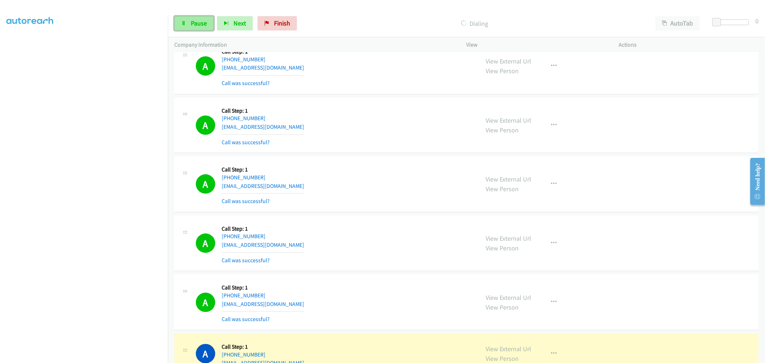
click at [198, 22] on span "Pause" at bounding box center [199, 23] width 16 height 8
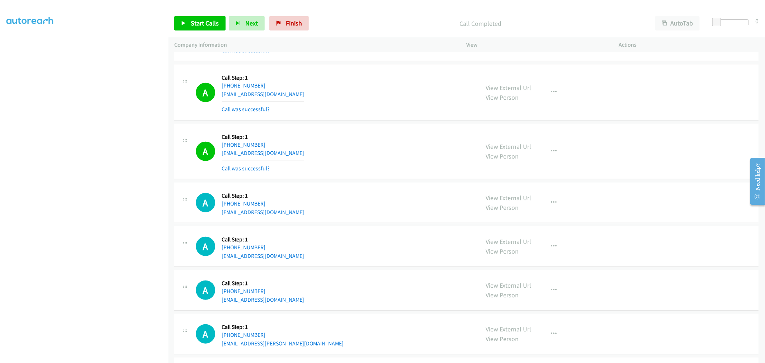
scroll to position [7252, 0]
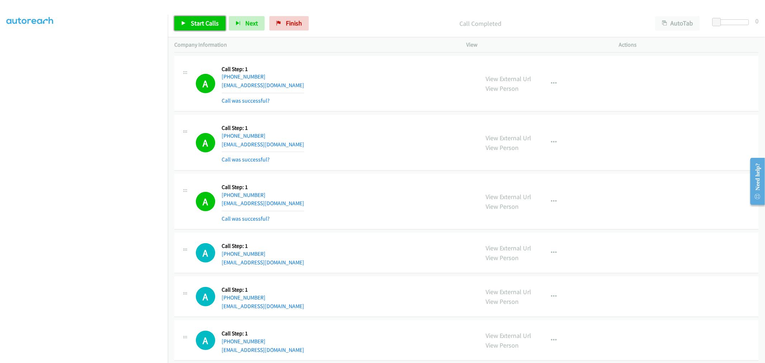
click at [209, 24] on span "Start Calls" at bounding box center [205, 23] width 28 height 8
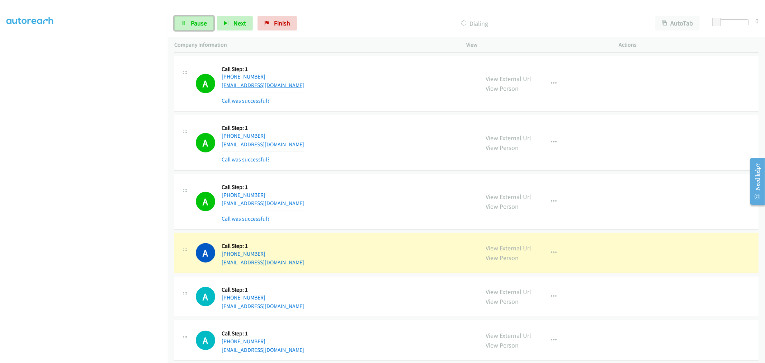
drag, startPoint x: 204, startPoint y: 28, endPoint x: 279, endPoint y: 89, distance: 96.8
click at [204, 28] on link "Pause" at bounding box center [193, 23] width 39 height 14
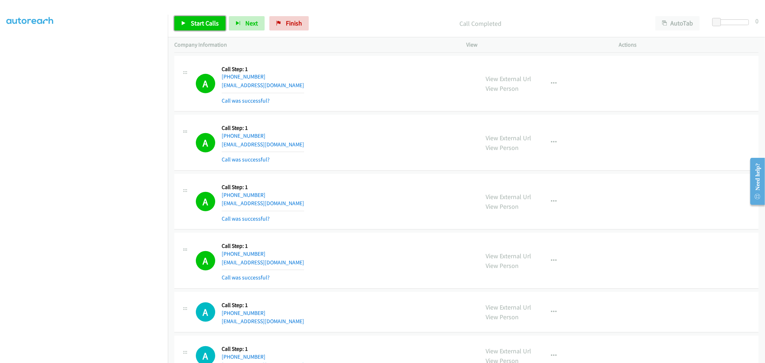
click at [198, 19] on span "Start Calls" at bounding box center [205, 23] width 28 height 8
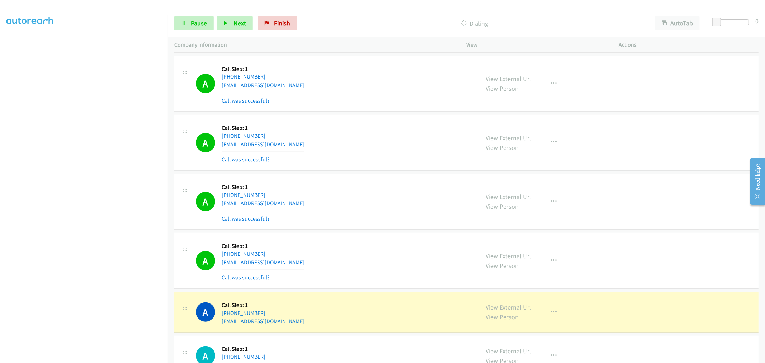
click at [379, 113] on td "A Callback Scheduled Call Step: 1 America/Los_Angeles [PHONE_NUMBER] [EMAIL_ADD…" at bounding box center [466, 83] width 597 height 59
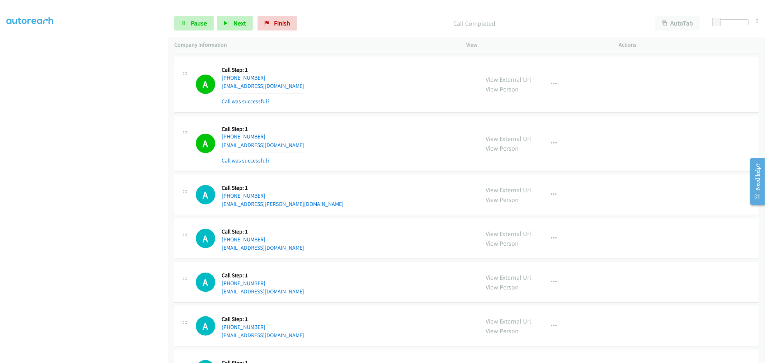
scroll to position [7491, 0]
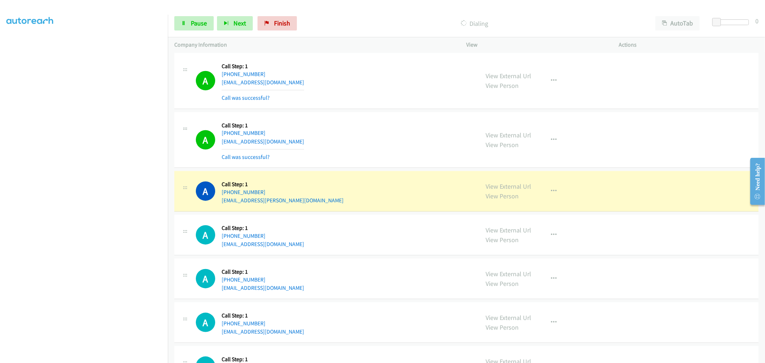
drag, startPoint x: 252, startPoint y: 19, endPoint x: 329, endPoint y: 52, distance: 83.0
drag, startPoint x: 329, startPoint y: 52, endPoint x: 333, endPoint y: 111, distance: 59.3
click at [305, 87] on div "A Callback Scheduled Call Step: 1 America/Los_Angeles [PHONE_NUMBER] [EMAIL_ADD…" at bounding box center [334, 81] width 277 height 43
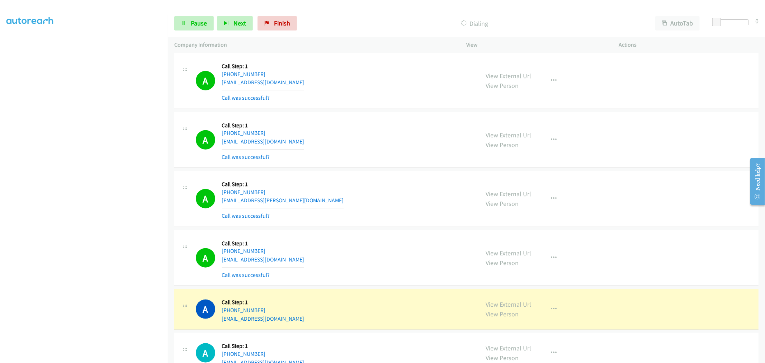
click at [384, 115] on td "A Callback Scheduled Call Step: 1 America/New_York [PHONE_NUMBER] [EMAIL_ADDRES…" at bounding box center [466, 139] width 597 height 59
click at [381, 115] on td "A Callback Scheduled Call Step: 1 America/New_York [PHONE_NUMBER] [EMAIL_ADDRES…" at bounding box center [466, 139] width 597 height 59
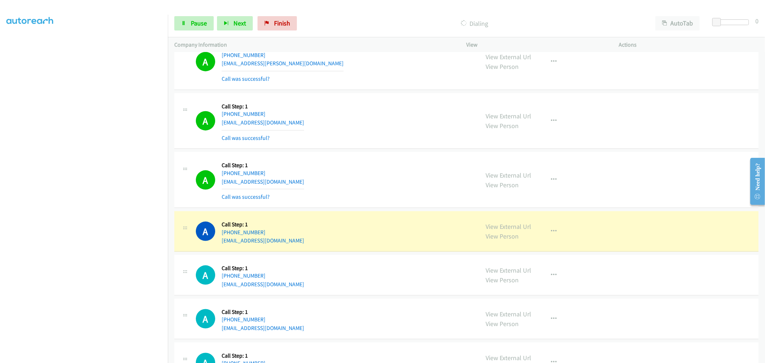
scroll to position [7664, 0]
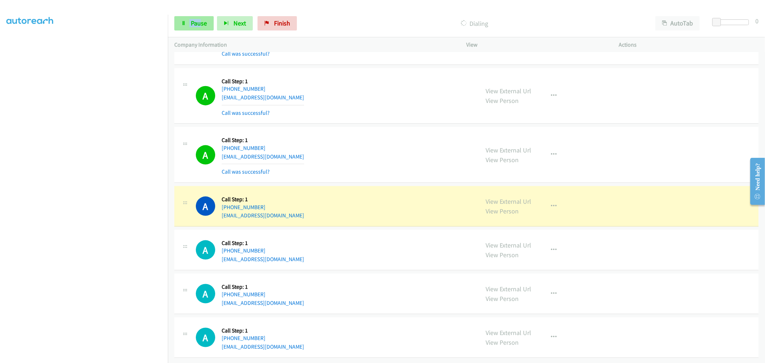
click at [196, 17] on div "Start Calls Pause Next Finish Dialing AutoTab AutoTab 0" at bounding box center [466, 24] width 597 height 28
click at [198, 23] on span "Pause" at bounding box center [199, 23] width 16 height 8
click at [373, 133] on div "A Callback Scheduled Call Step: 1 America/New_York [PHONE_NUMBER] [EMAIL_ADDRES…" at bounding box center [334, 154] width 277 height 43
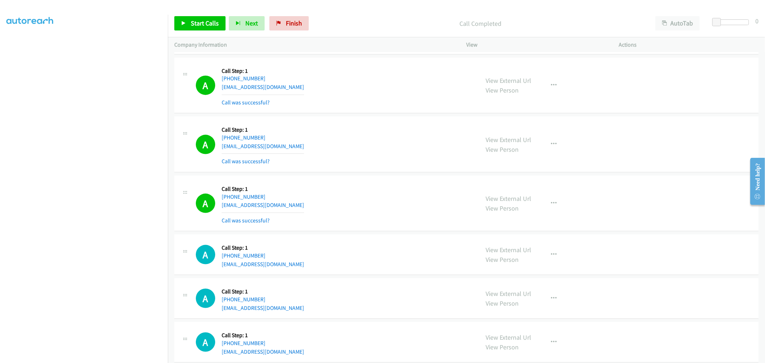
click at [380, 120] on td "A Callback Scheduled Call Step: 1 America/New_York [PHONE_NUMBER] [EMAIL_ADDRES…" at bounding box center [466, 144] width 597 height 59
drag, startPoint x: 201, startPoint y: 25, endPoint x: 321, endPoint y: 124, distance: 154.9
click at [201, 25] on span "Start Calls" at bounding box center [205, 23] width 28 height 8
click at [367, 114] on div "A Callback Scheduled Call Step: 1 America/New_York [PHONE_NUMBER] [EMAIL_ADDRES…" at bounding box center [466, 86] width 584 height 56
click at [96, 356] on section at bounding box center [83, 192] width 155 height 343
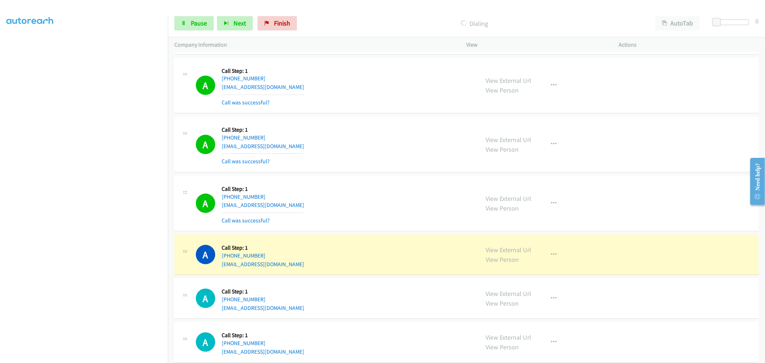
click at [388, 115] on td "A Callback Scheduled Call Step: 1 America/New_York [PHONE_NUMBER] [EMAIL_ADDRES…" at bounding box center [466, 85] width 597 height 59
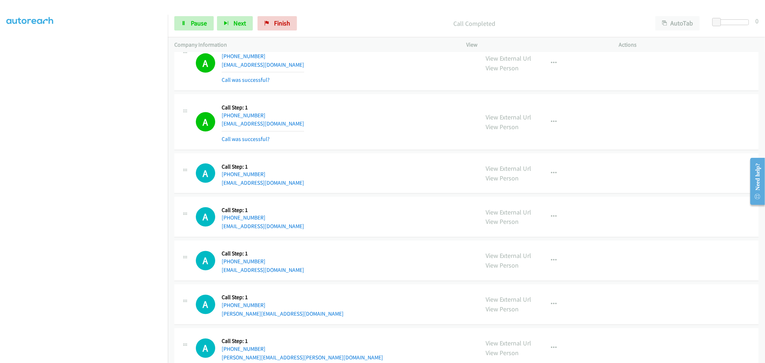
scroll to position [7783, 0]
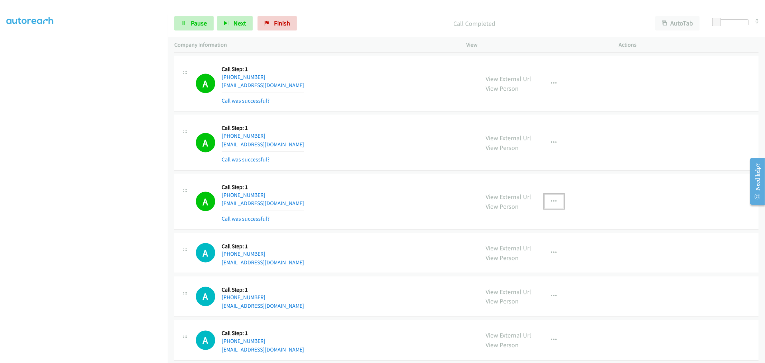
click at [547, 206] on button "button" at bounding box center [553, 201] width 19 height 14
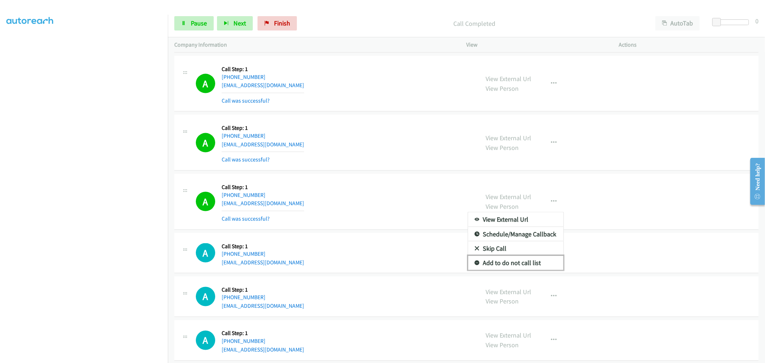
click at [522, 270] on link "Add to do not call list" at bounding box center [515, 263] width 95 height 14
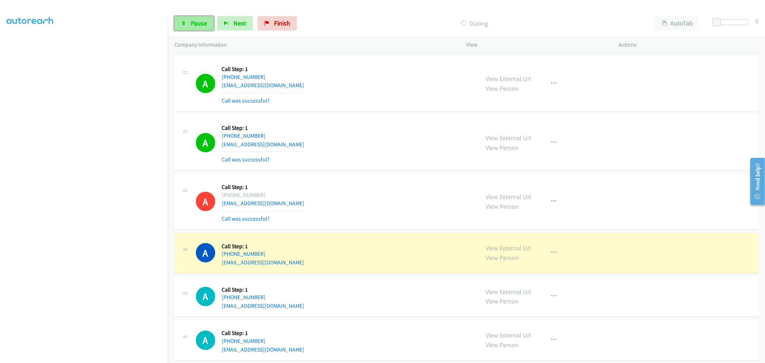
click at [192, 16] on link "Pause" at bounding box center [193, 23] width 39 height 14
drag, startPoint x: 360, startPoint y: 177, endPoint x: 358, endPoint y: 173, distance: 3.7
click at [360, 172] on td "A Callback Scheduled Call Step: 1 America/New_York [PHONE_NUMBER] [EMAIL_ADDRES…" at bounding box center [466, 142] width 597 height 59
